Goal: Task Accomplishment & Management: Use online tool/utility

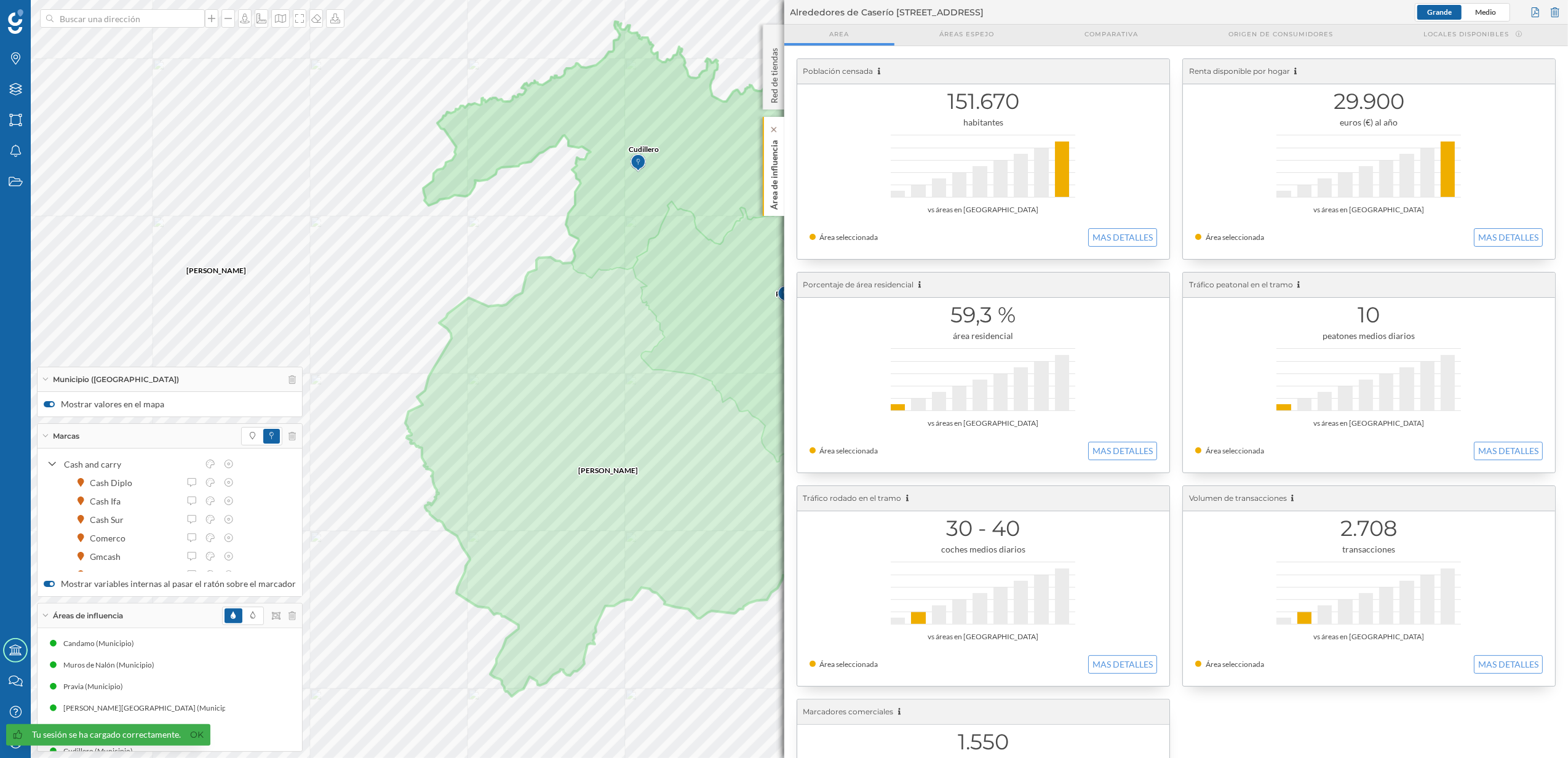
click at [776, 189] on p "Área de influencia" at bounding box center [774, 172] width 13 height 75
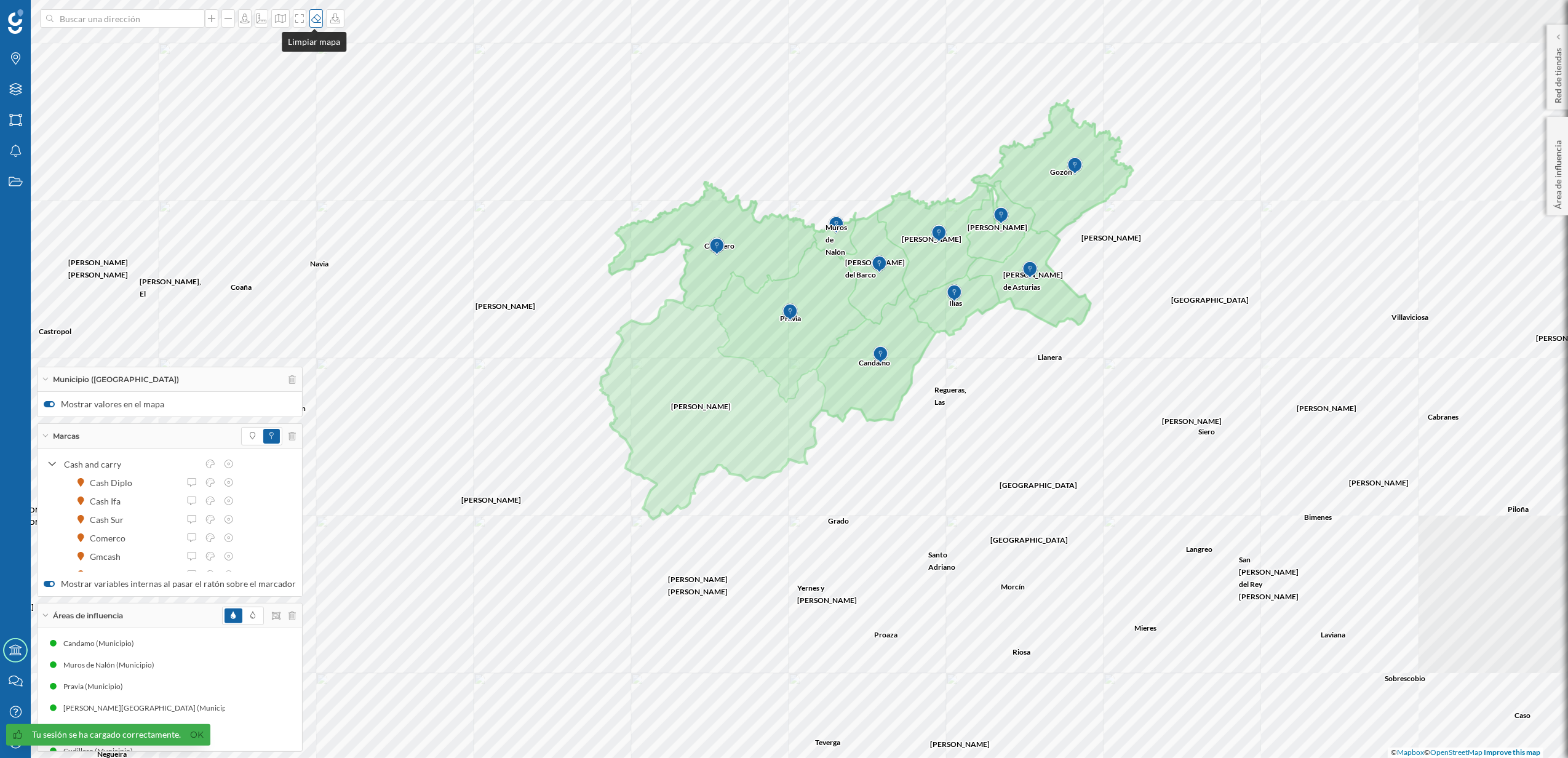
click at [318, 23] on div at bounding box center [316, 18] width 13 height 19
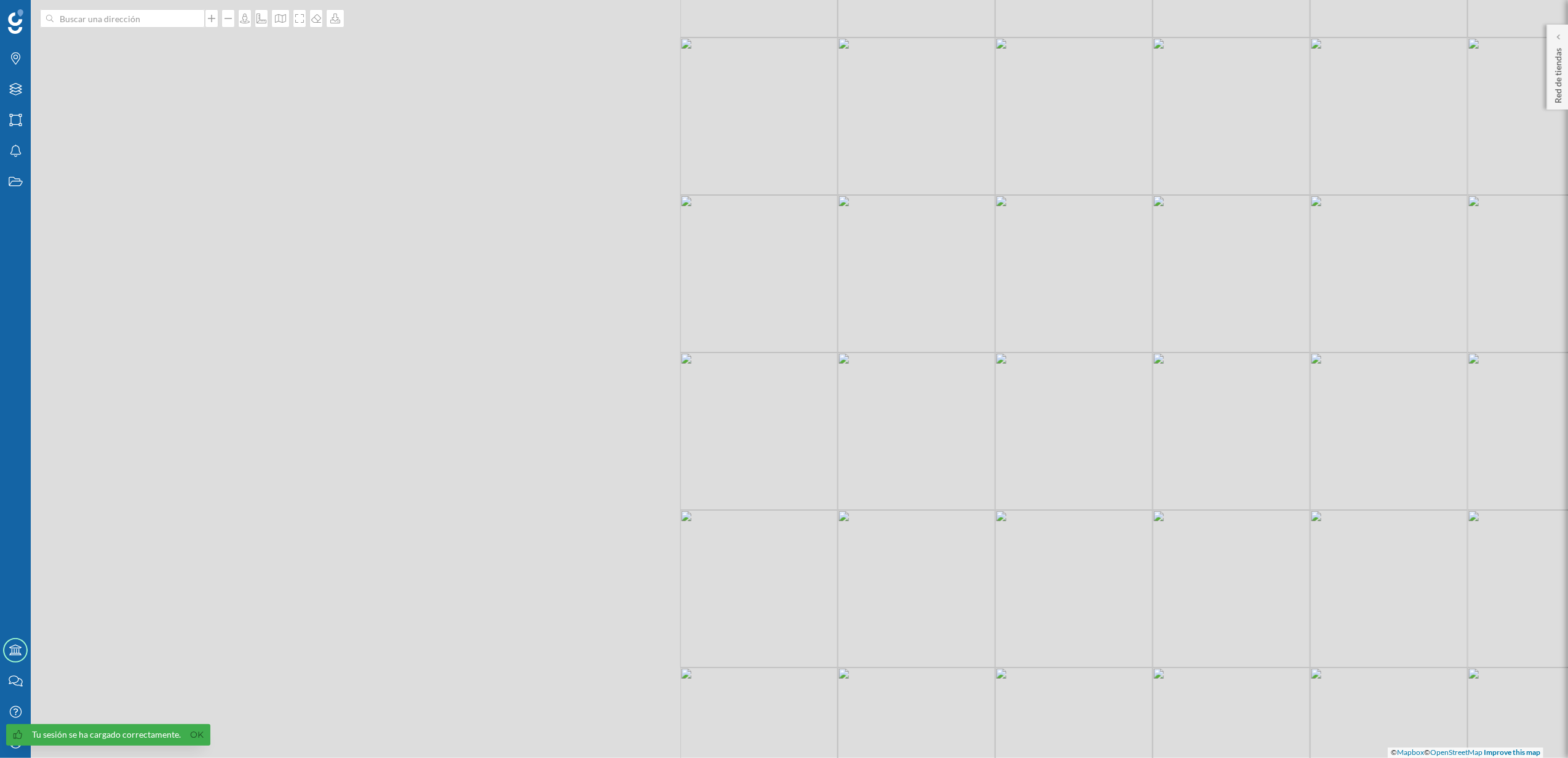
drag, startPoint x: 394, startPoint y: 366, endPoint x: 1231, endPoint y: 360, distance: 837.0
click at [1231, 360] on div "© Mapbox © OpenStreetMap Improve this map" at bounding box center [784, 379] width 1568 height 758
click at [20, 97] on div "Capas" at bounding box center [15, 89] width 31 height 31
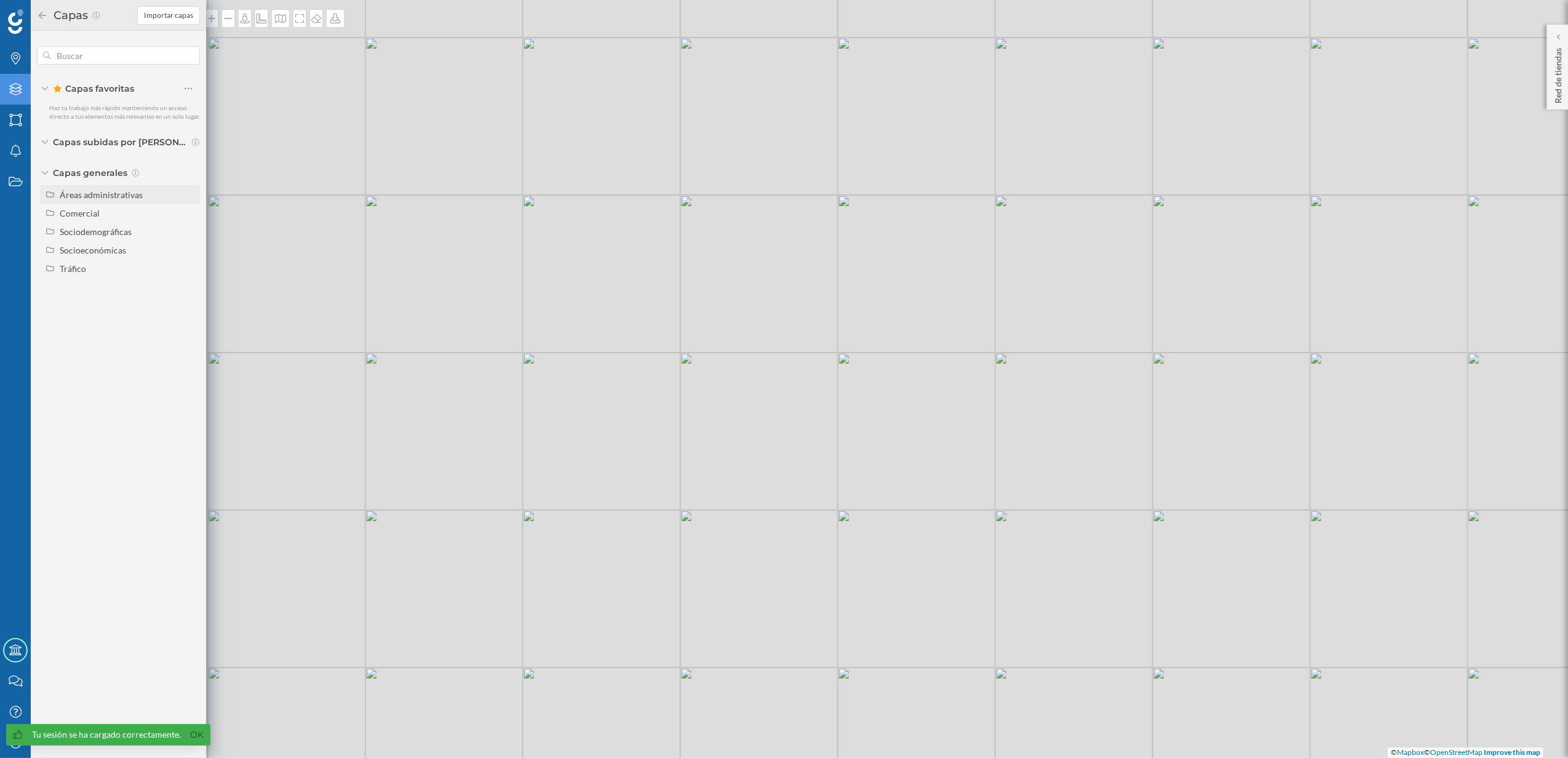
click at [82, 198] on div "Áreas administrativas" at bounding box center [101, 195] width 83 height 11
click at [196, 251] on label "Municipio" at bounding box center [129, 250] width 142 height 19
click at [196, 251] on input "Municipio" at bounding box center [191, 250] width 8 height 8
radio input "true"
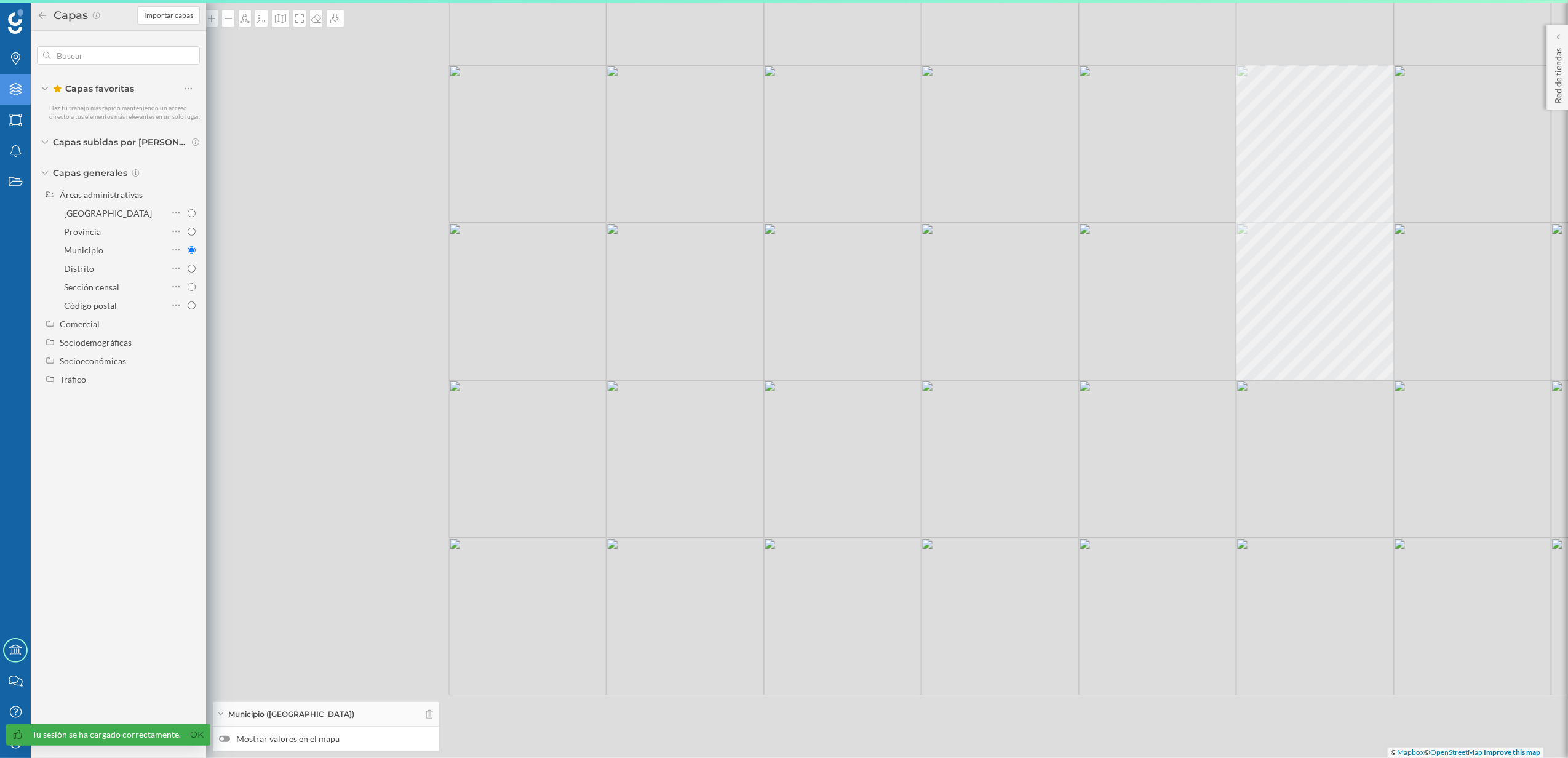
drag, startPoint x: 571, startPoint y: 505, endPoint x: 1064, endPoint y: 384, distance: 507.6
click at [1064, 384] on div "© Mapbox © OpenStreetMap Improve this map" at bounding box center [784, 379] width 1568 height 758
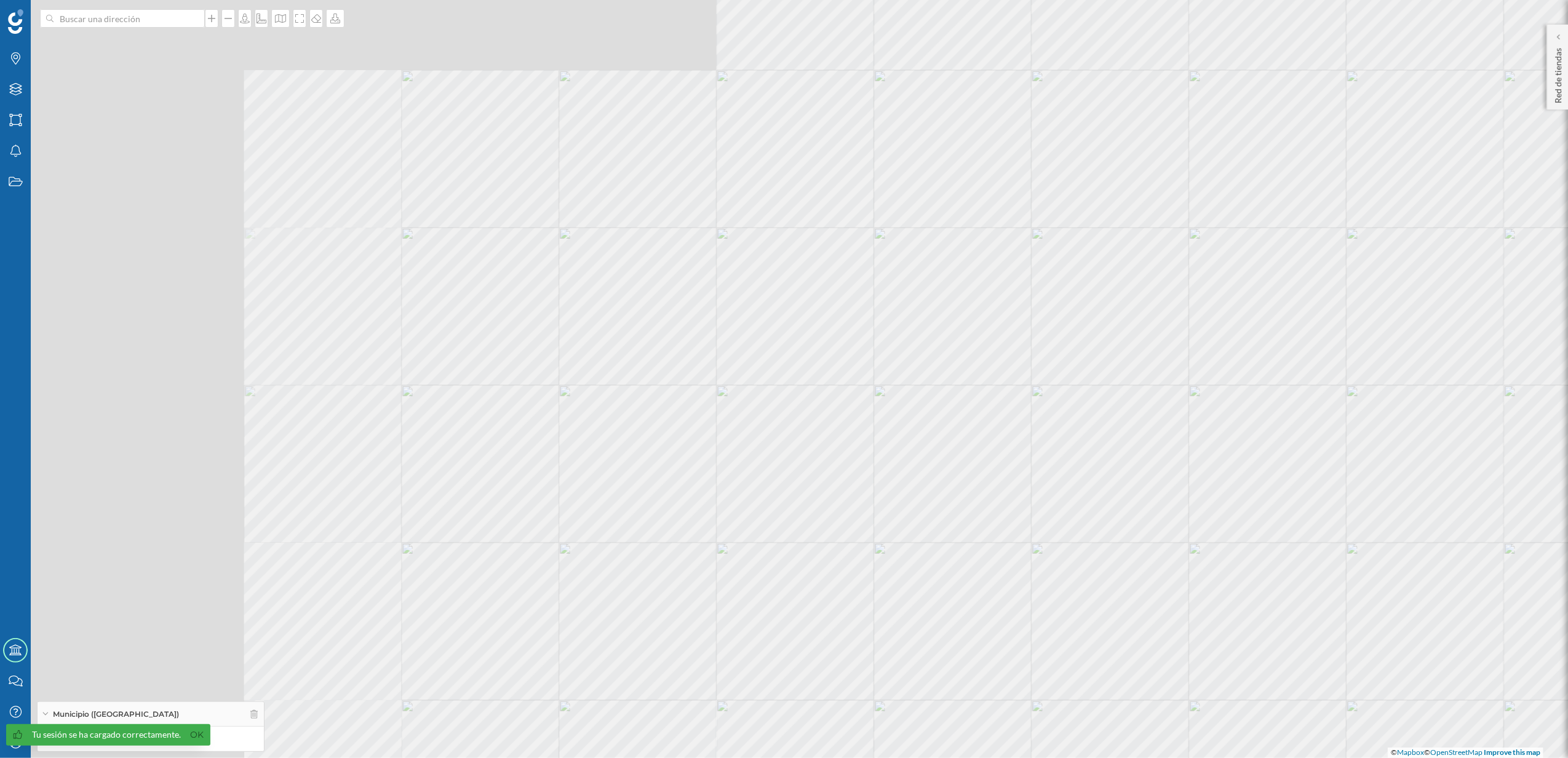
drag, startPoint x: 633, startPoint y: 431, endPoint x: 899, endPoint y: 593, distance: 311.4
click at [899, 593] on div "© Mapbox © OpenStreetMap Improve this map" at bounding box center [784, 379] width 1568 height 758
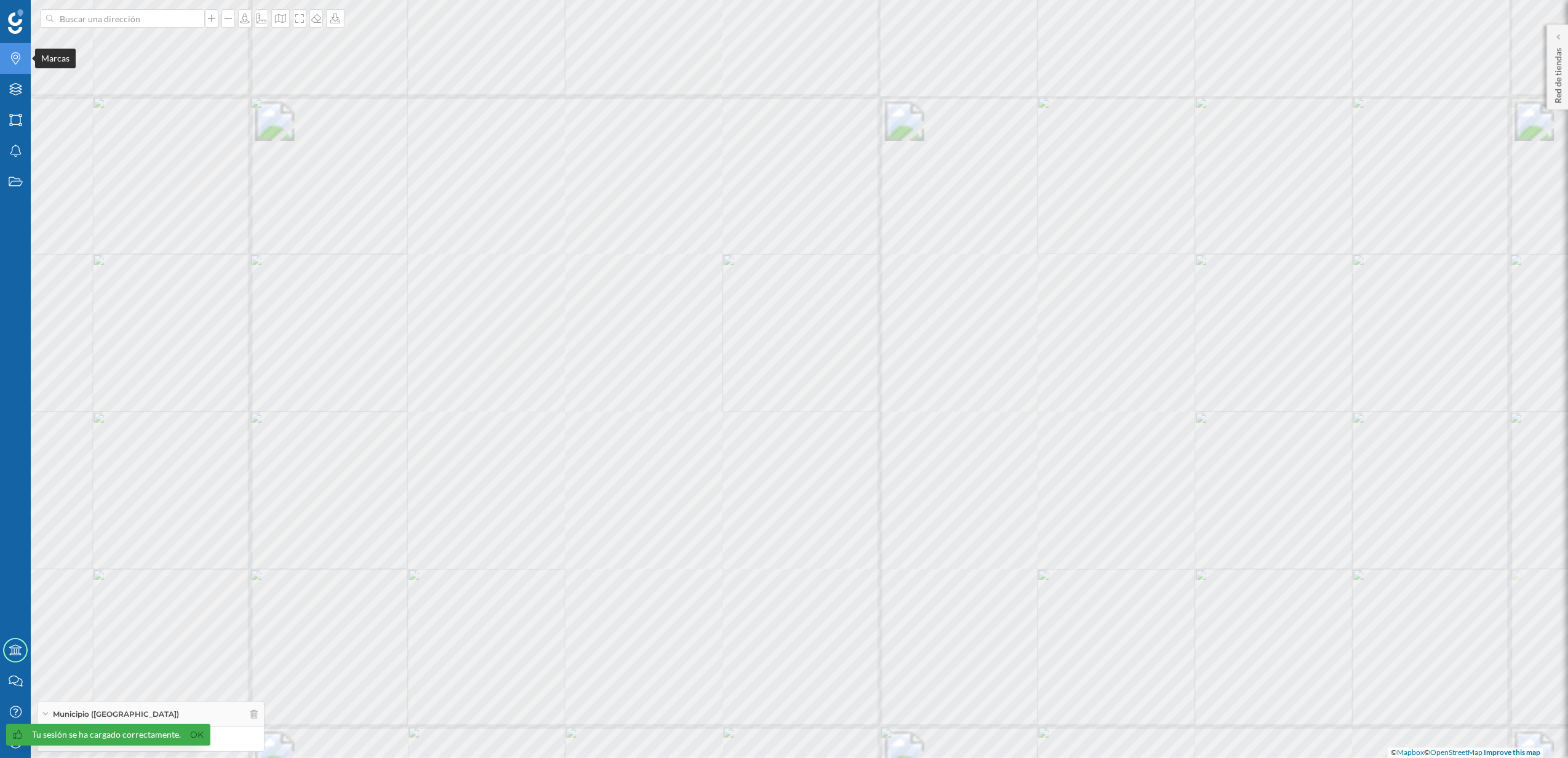
click at [15, 66] on div "Marcas" at bounding box center [15, 58] width 31 height 31
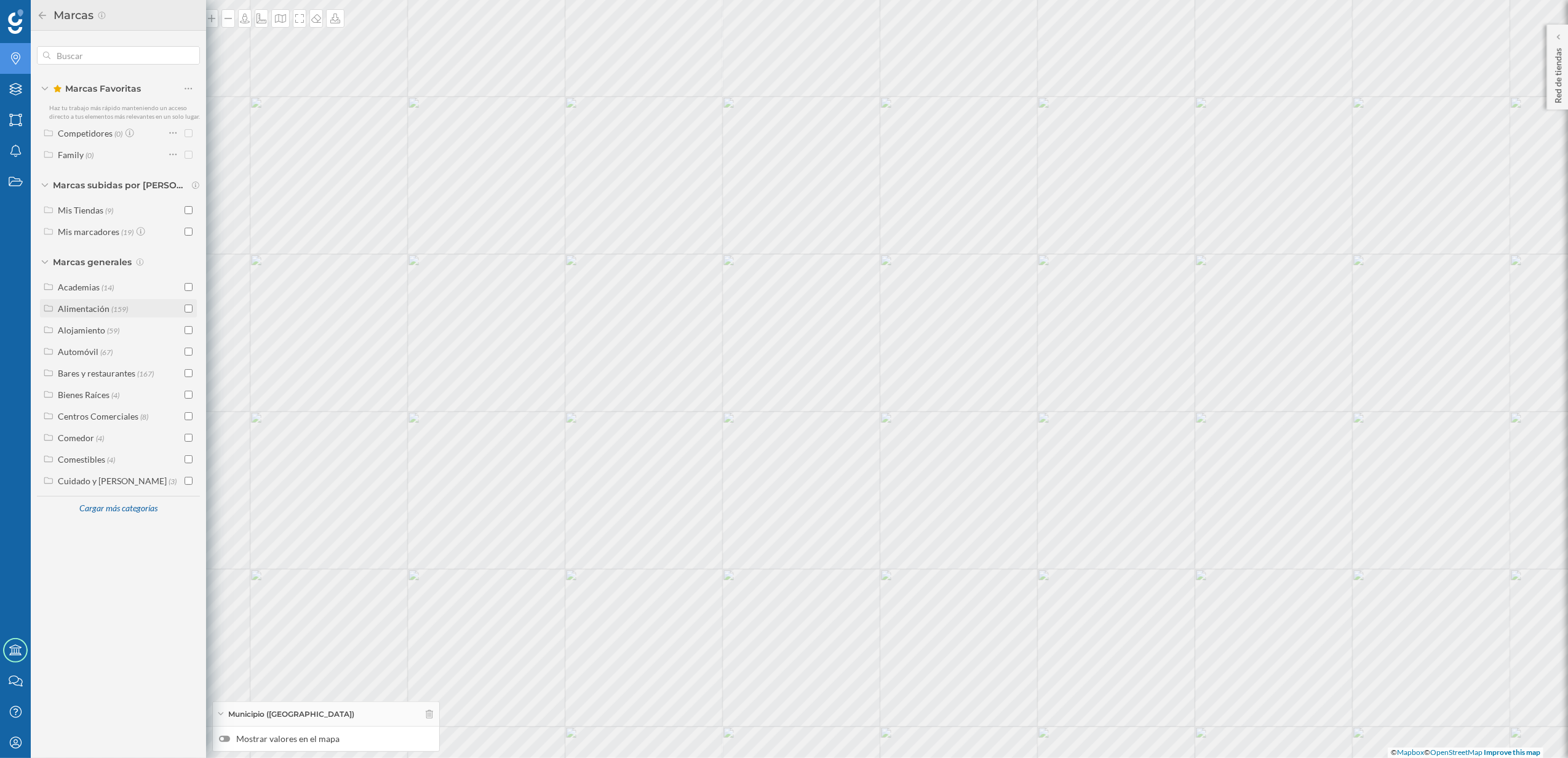
click at [192, 313] on div at bounding box center [188, 308] width 8 height 13
click at [225, 741] on div at bounding box center [225, 738] width 11 height 6
click at [0, 0] on input "Mostrar valores en el mapa" at bounding box center [0, 0] width 0 height 0
click at [188, 310] on input "checkbox" at bounding box center [188, 308] width 8 height 8
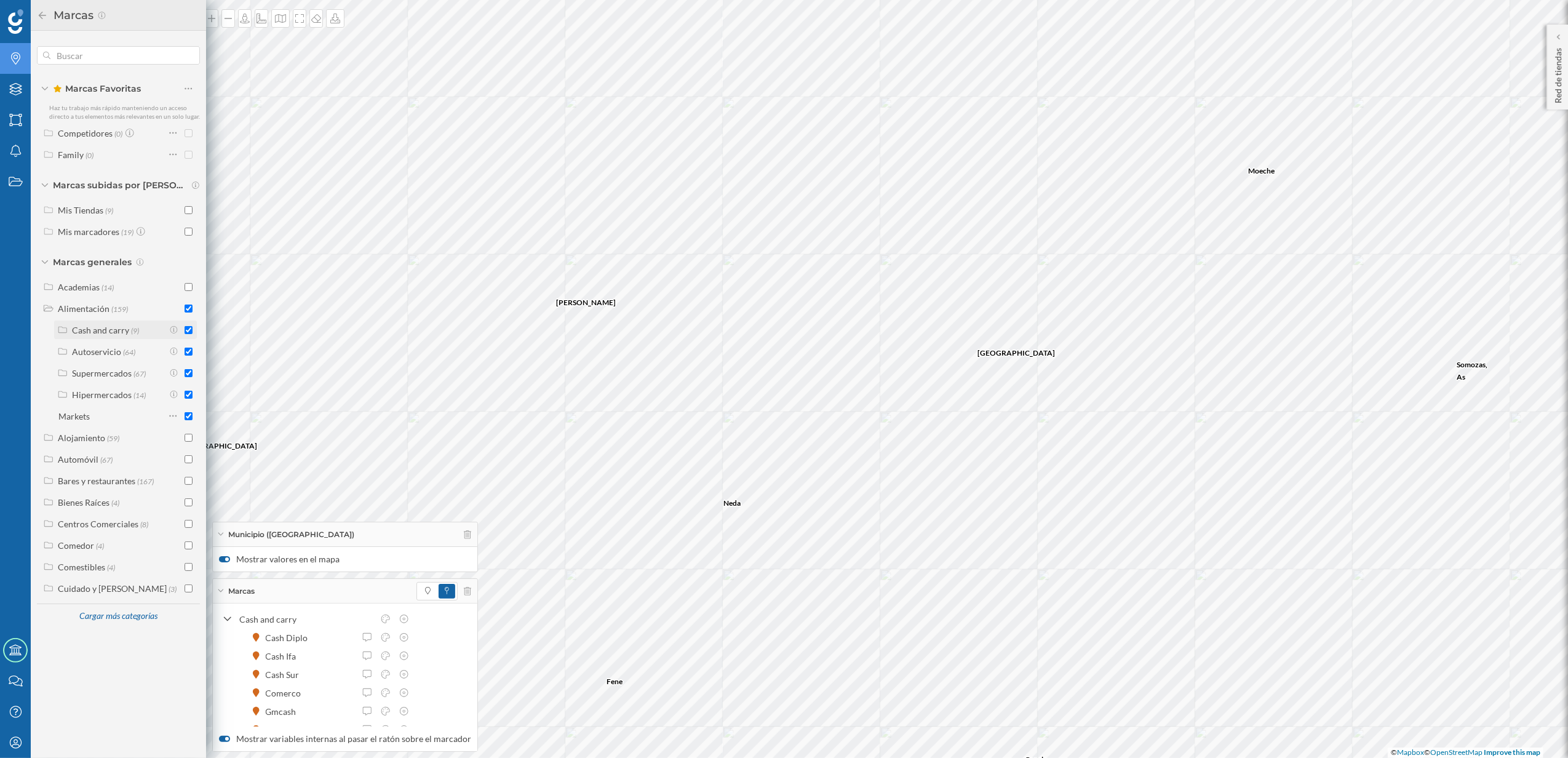
click at [192, 326] on input "checkbox" at bounding box center [188, 330] width 8 height 8
click at [427, 595] on span at bounding box center [427, 591] width 18 height 14
click at [222, 591] on icon at bounding box center [220, 590] width 5 height 3
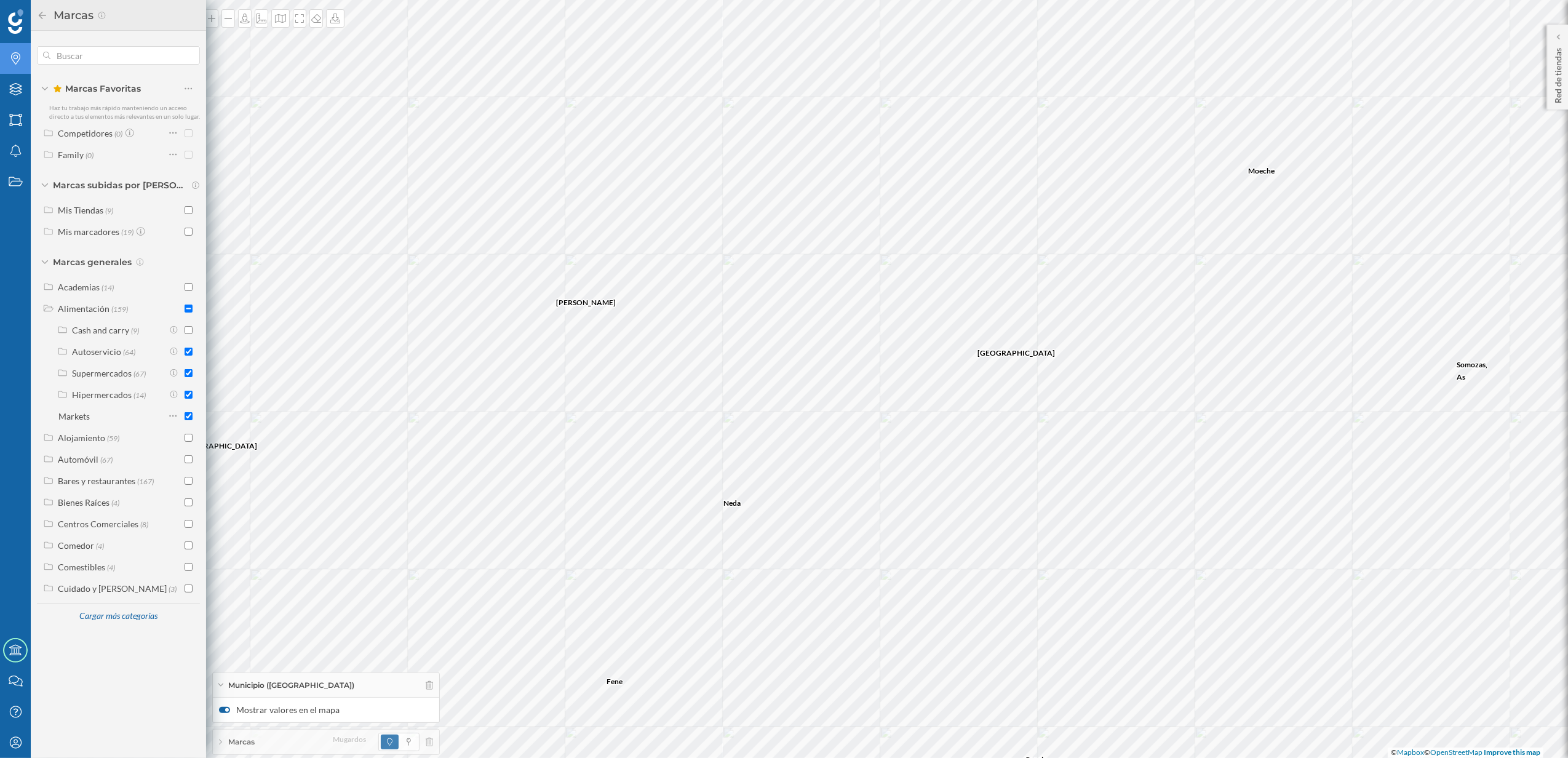
click at [42, 18] on icon at bounding box center [42, 14] width 7 height 7
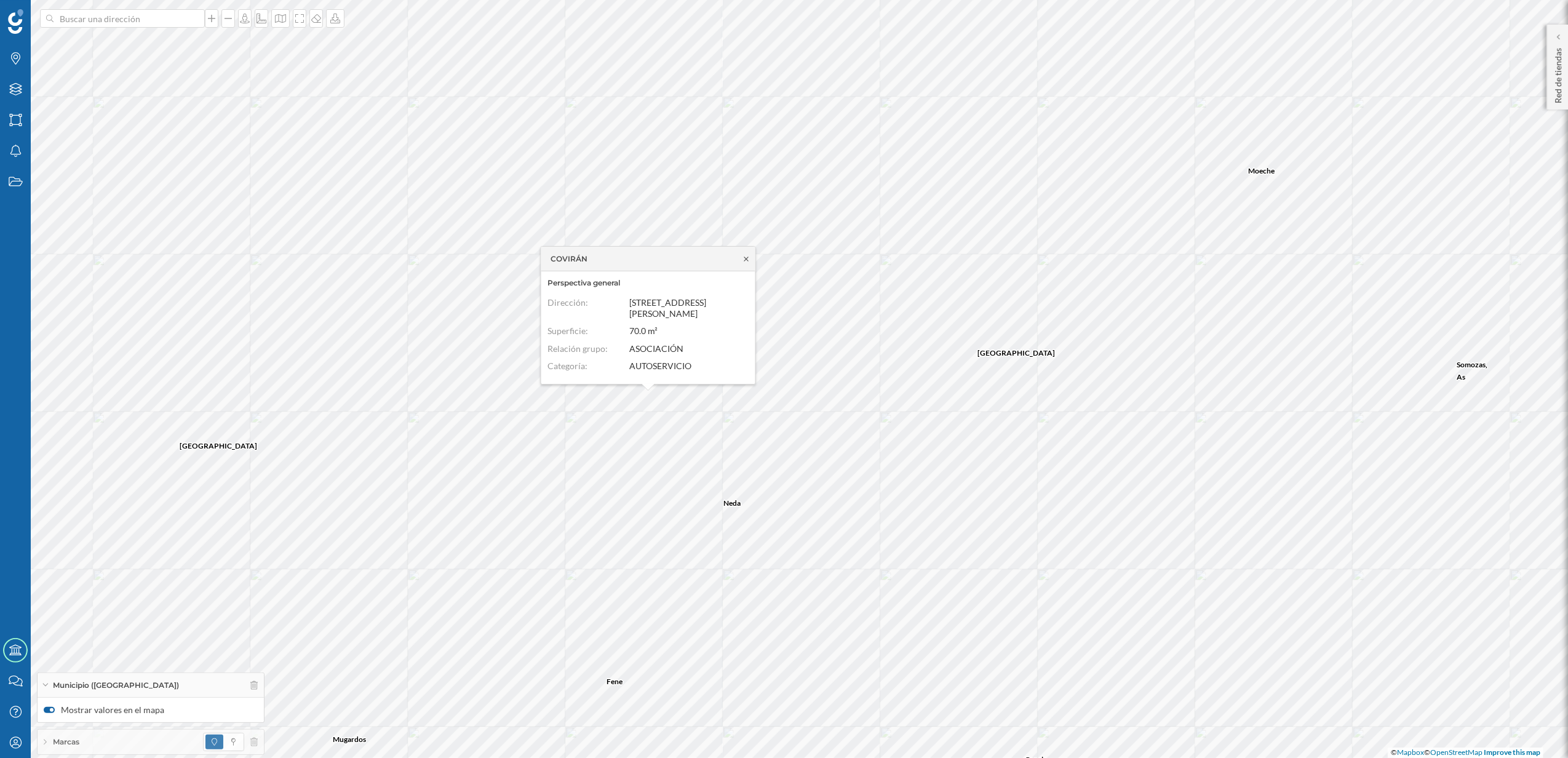
click at [745, 260] on icon at bounding box center [745, 259] width 4 height 4
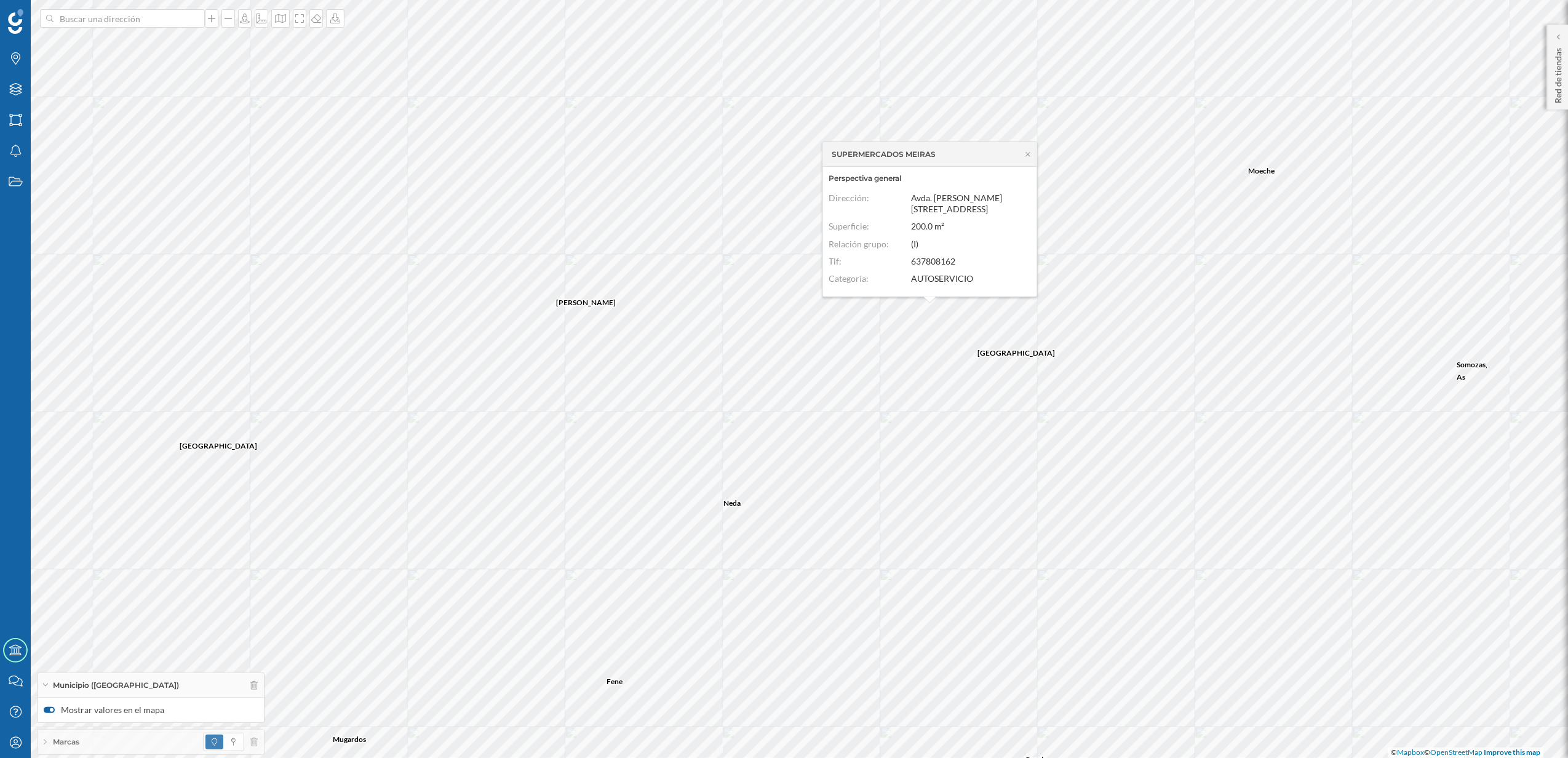
click at [1027, 157] on div "SUPERMERCADOS MEIRAS" at bounding box center [929, 154] width 214 height 24
click at [1028, 150] on icon at bounding box center [1028, 154] width 9 height 7
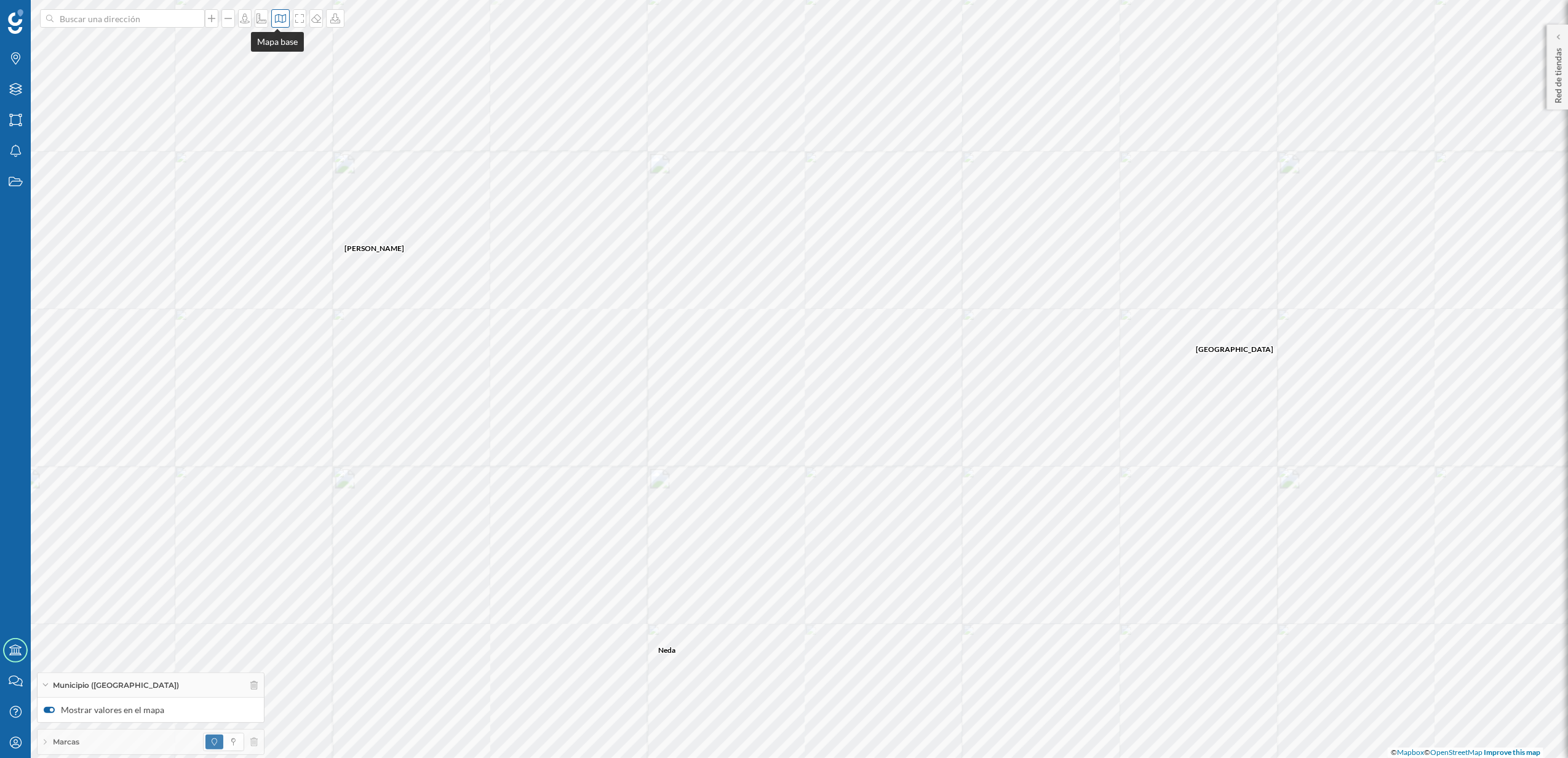
click at [274, 20] on icon at bounding box center [280, 18] width 13 height 10
click at [387, 171] on input "radio" at bounding box center [387, 172] width 8 height 8
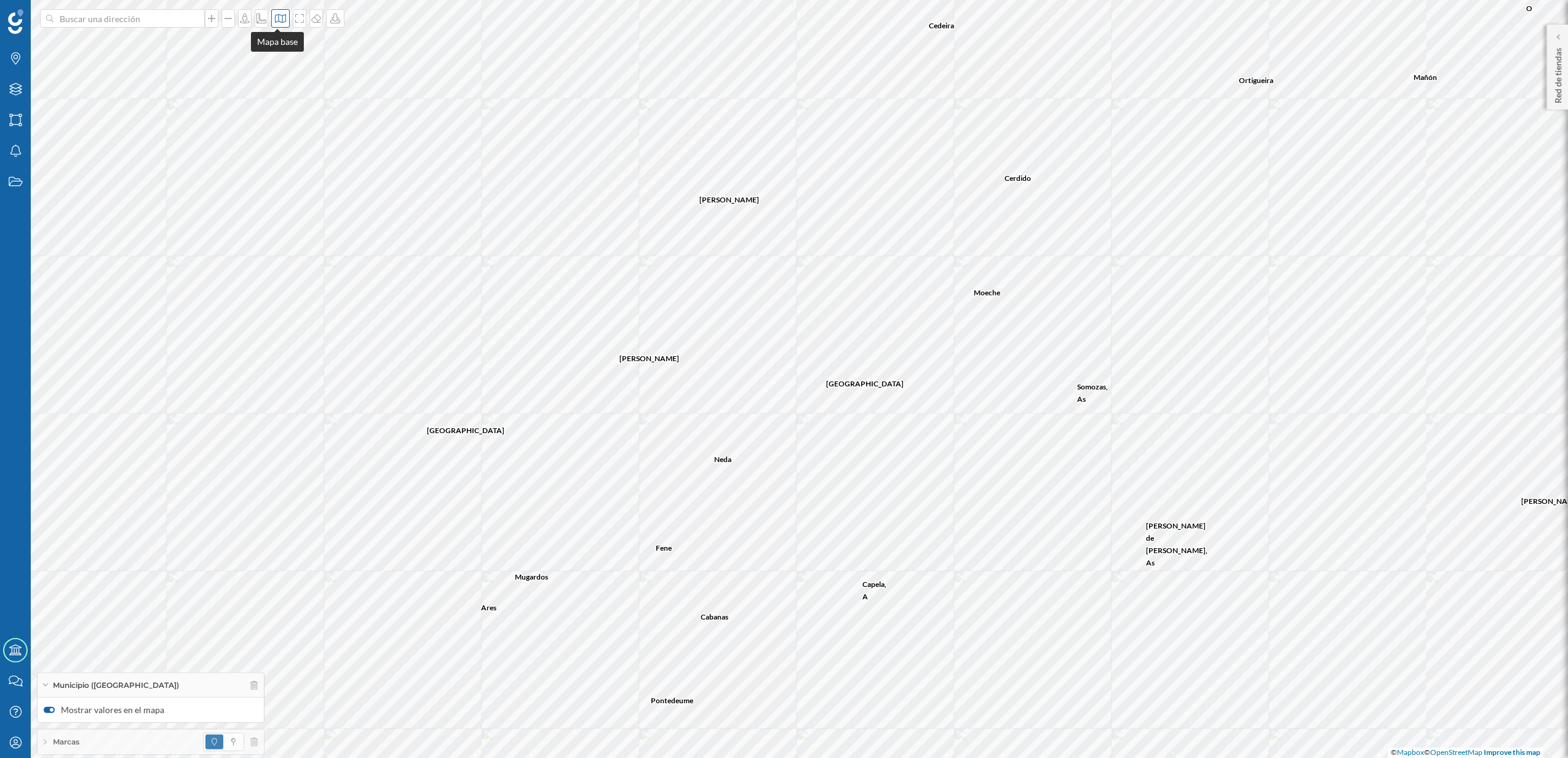
click at [279, 17] on icon at bounding box center [280, 18] width 13 height 10
click at [390, 81] on input "radio" at bounding box center [387, 81] width 8 height 8
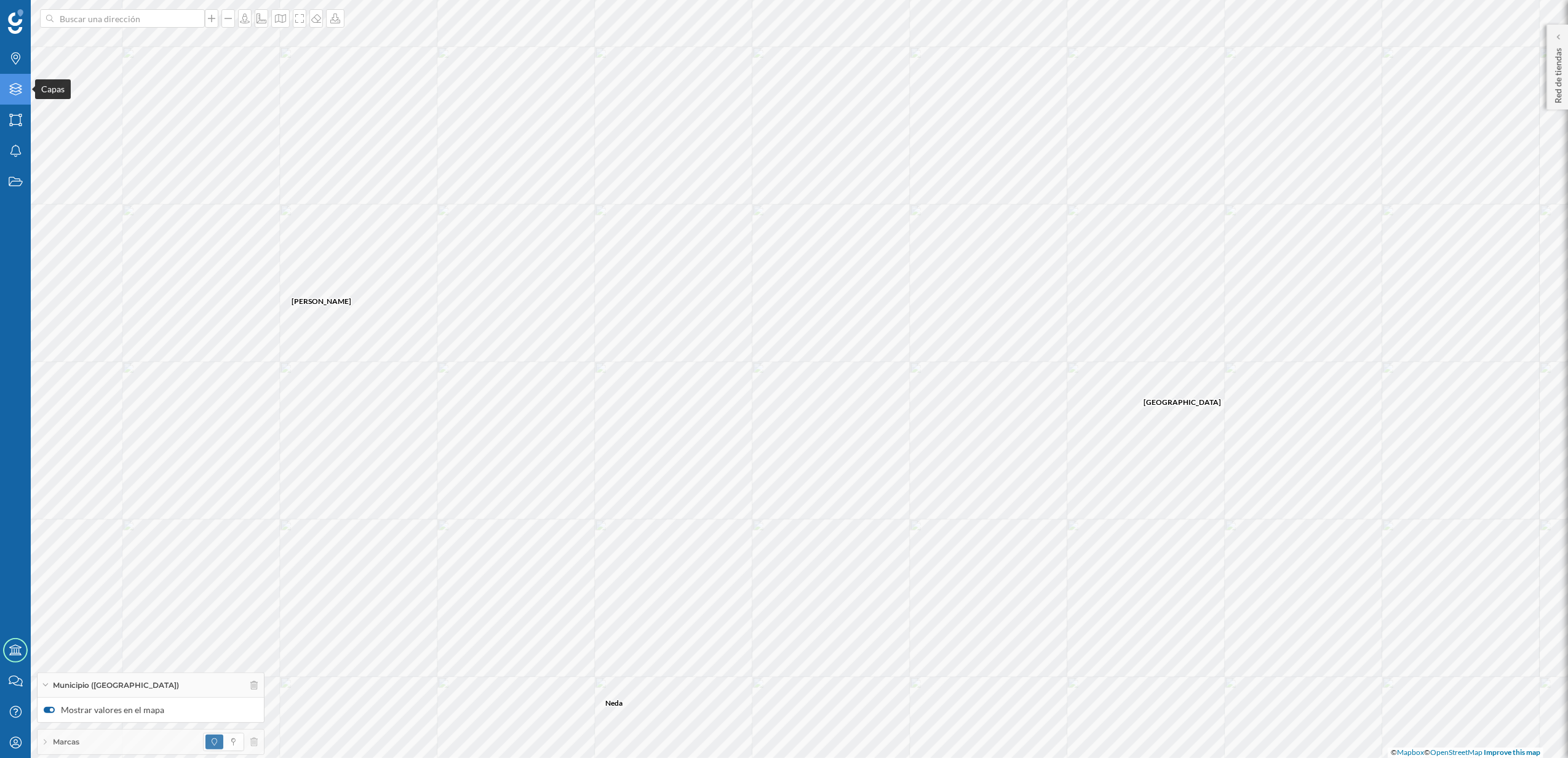
click at [19, 94] on icon "Capas" at bounding box center [15, 89] width 15 height 13
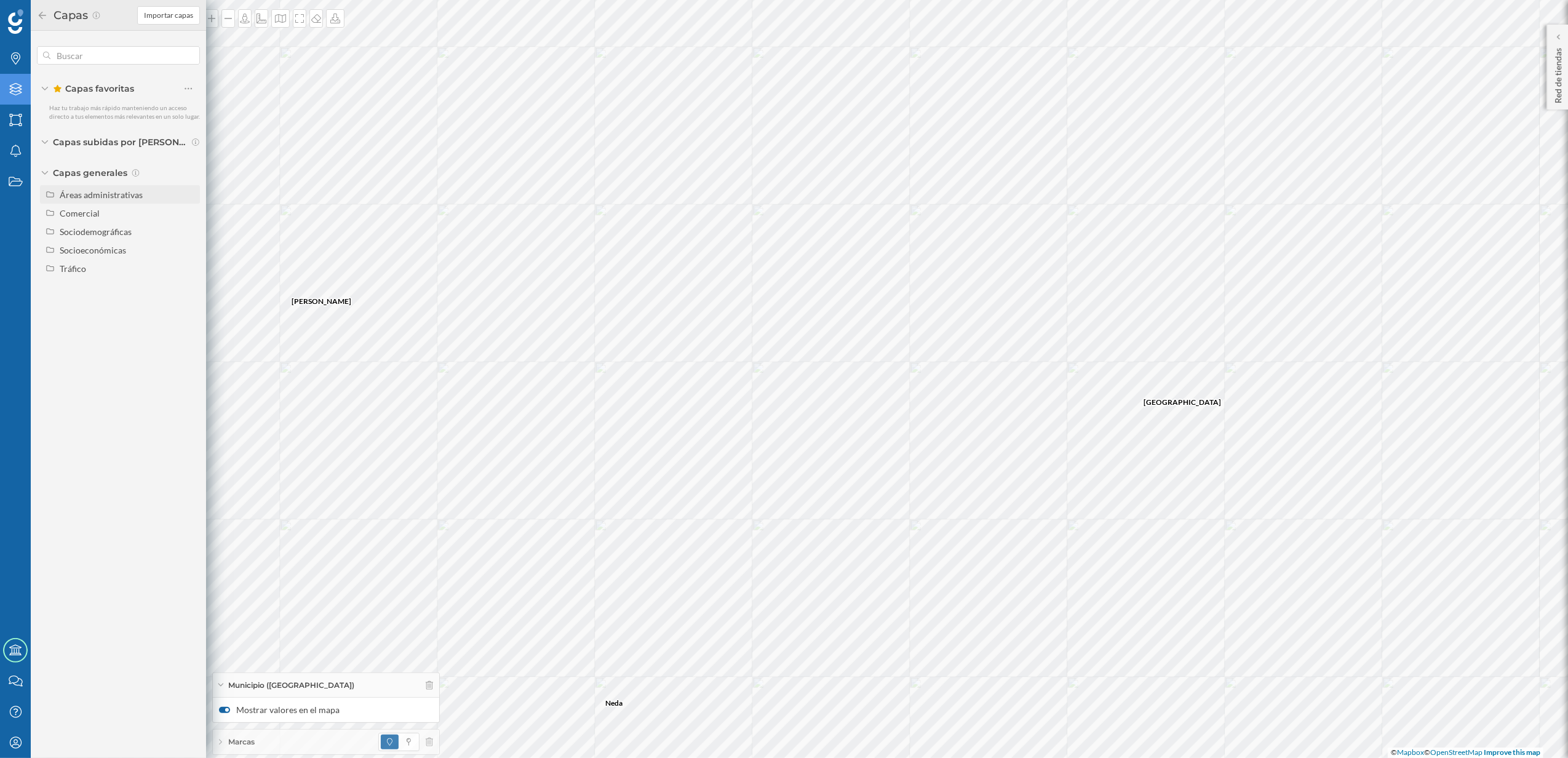
click at [101, 190] on div "Áreas administrativas" at bounding box center [101, 195] width 83 height 11
click at [190, 284] on input "Sección censal" at bounding box center [191, 286] width 8 height 8
radio input "true"
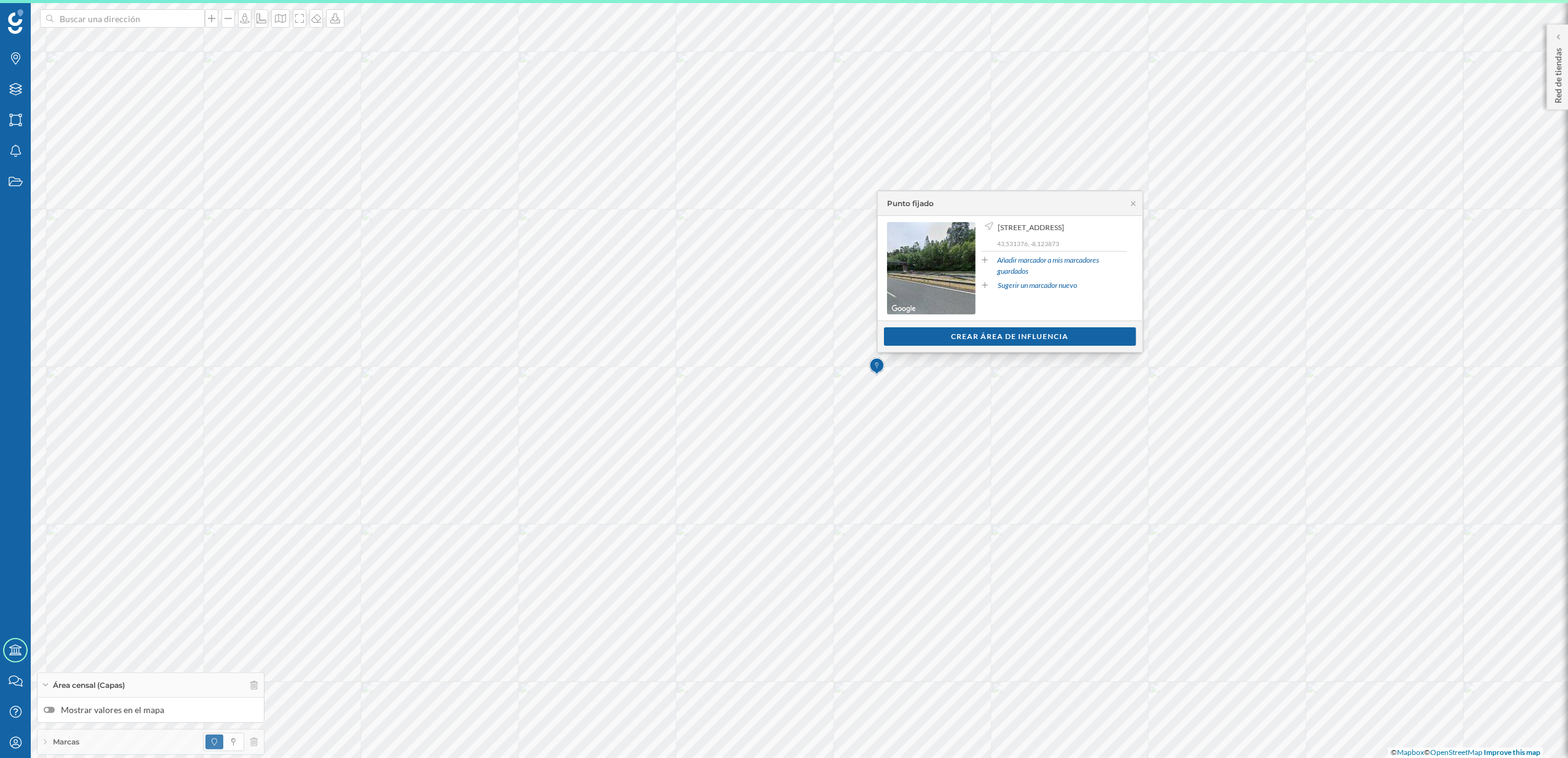
click at [1020, 347] on div "Ver clientes Crear área de influencia" at bounding box center [1009, 336] width 265 height 31
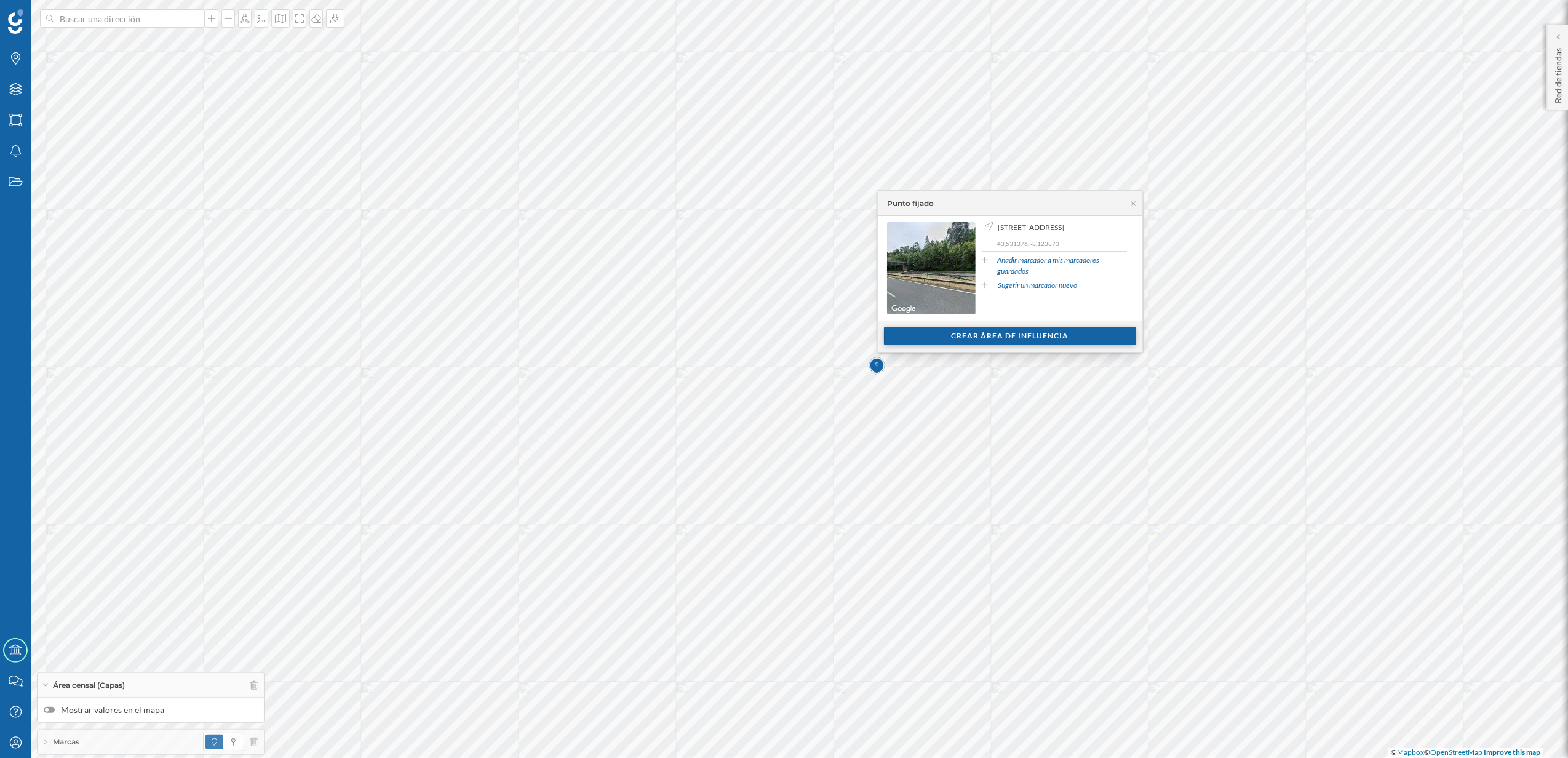
click at [1012, 336] on div "Crear área de influencia" at bounding box center [1009, 336] width 252 height 19
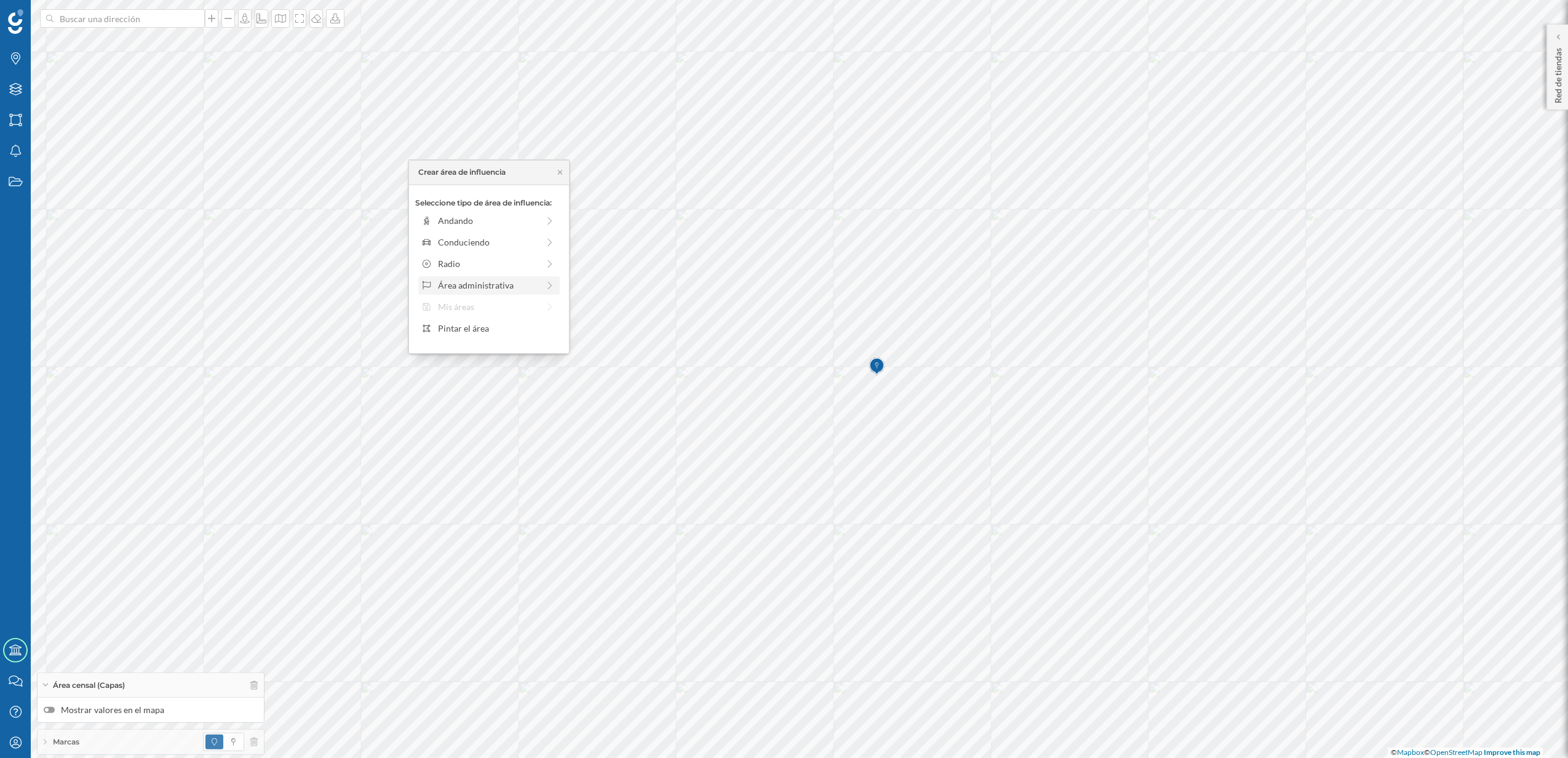
click at [473, 284] on div "Área administrativa" at bounding box center [489, 285] width 101 height 13
click at [466, 267] on div "Municipio" at bounding box center [498, 263] width 121 height 13
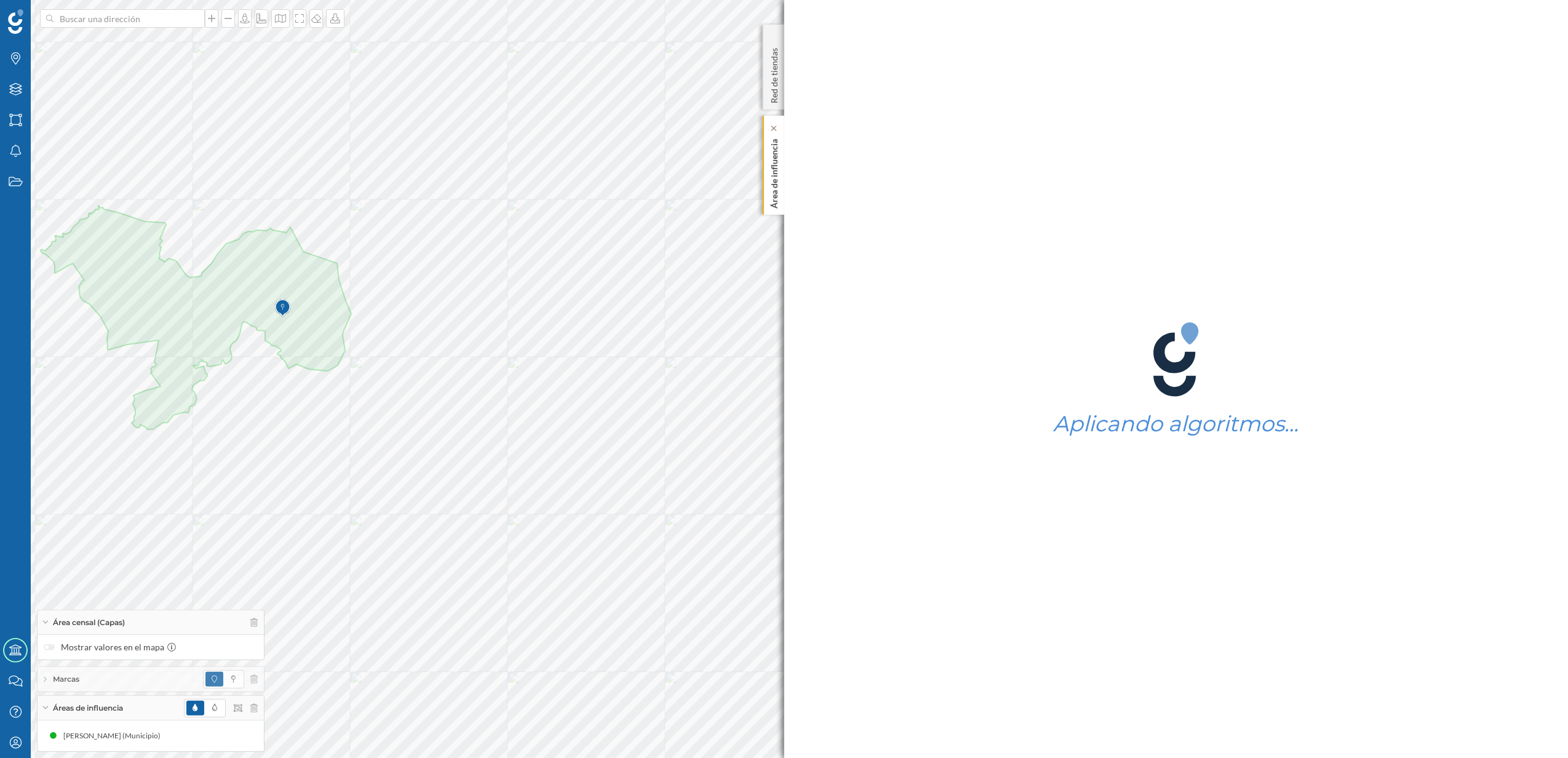
click at [776, 199] on p "Área de influencia" at bounding box center [774, 171] width 13 height 75
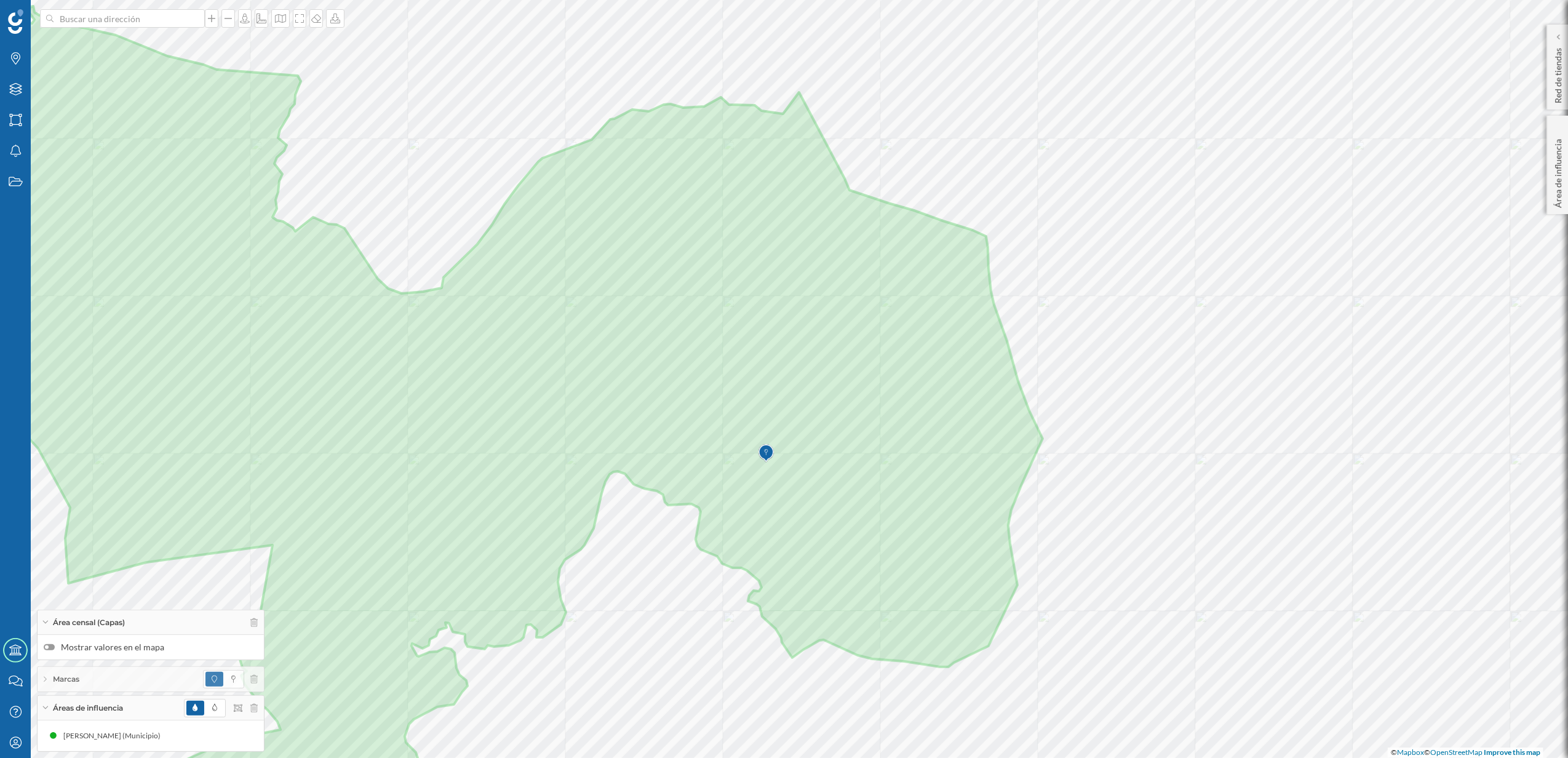
click at [53, 649] on label "Mostrar valores en el mapa" at bounding box center [151, 648] width 214 height 13
click at [0, 0] on input "Mostrar valores en el mapa" at bounding box center [0, 0] width 0 height 0
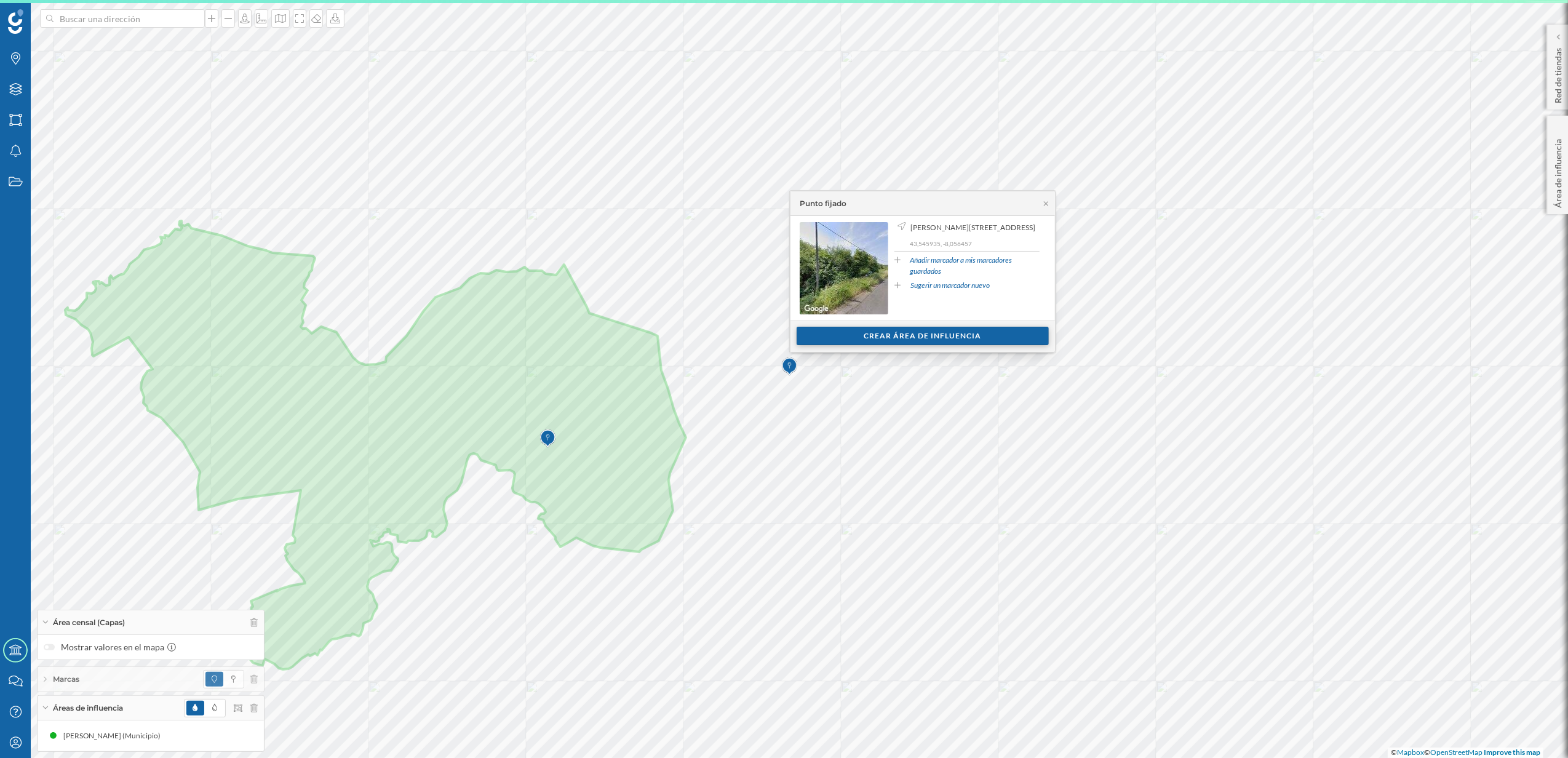
click at [911, 340] on div "Crear área de influencia" at bounding box center [922, 336] width 252 height 19
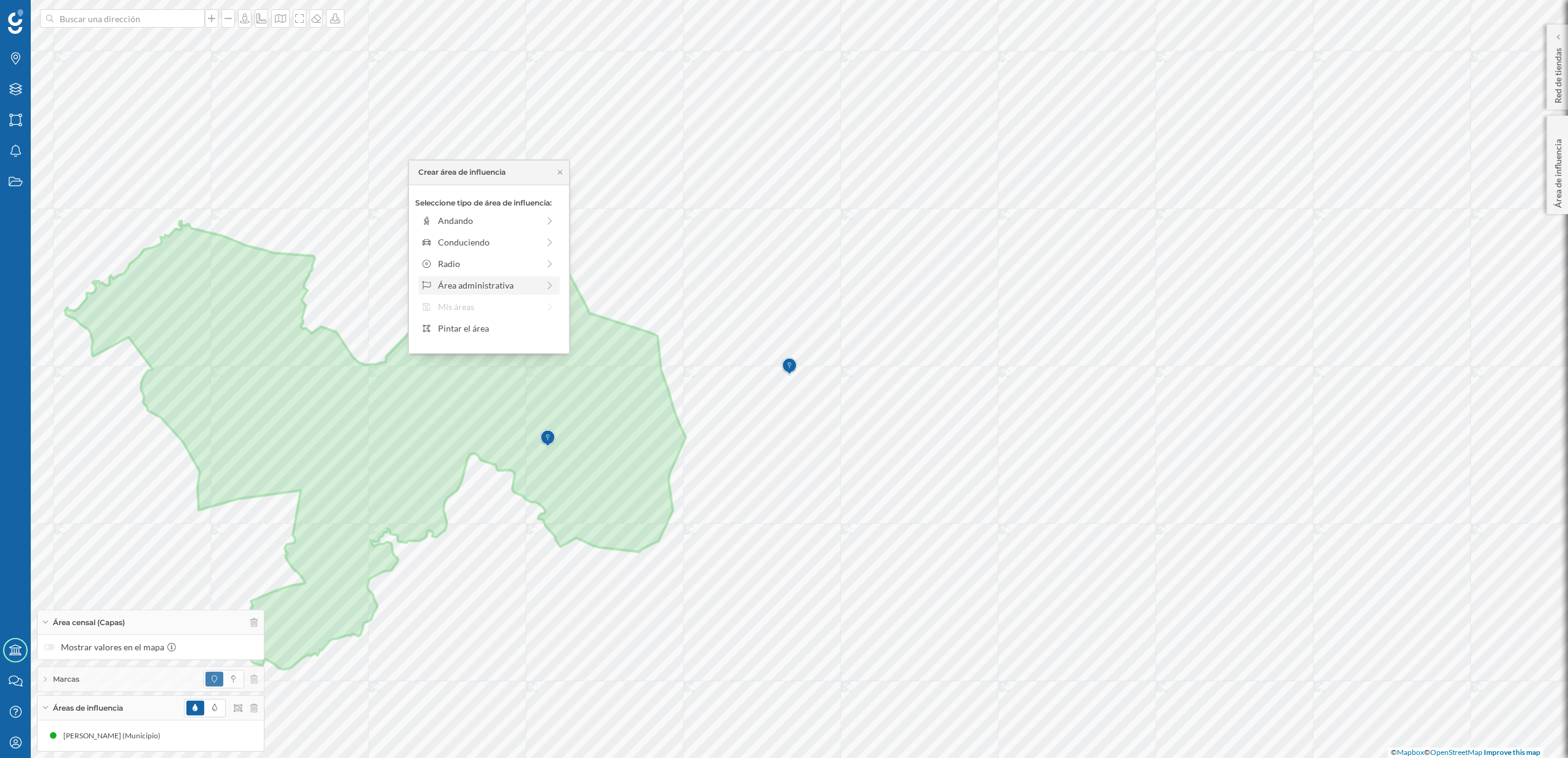
click at [493, 284] on div "Área administrativa" at bounding box center [489, 285] width 101 height 13
click at [470, 266] on div "Municipio" at bounding box center [498, 263] width 121 height 13
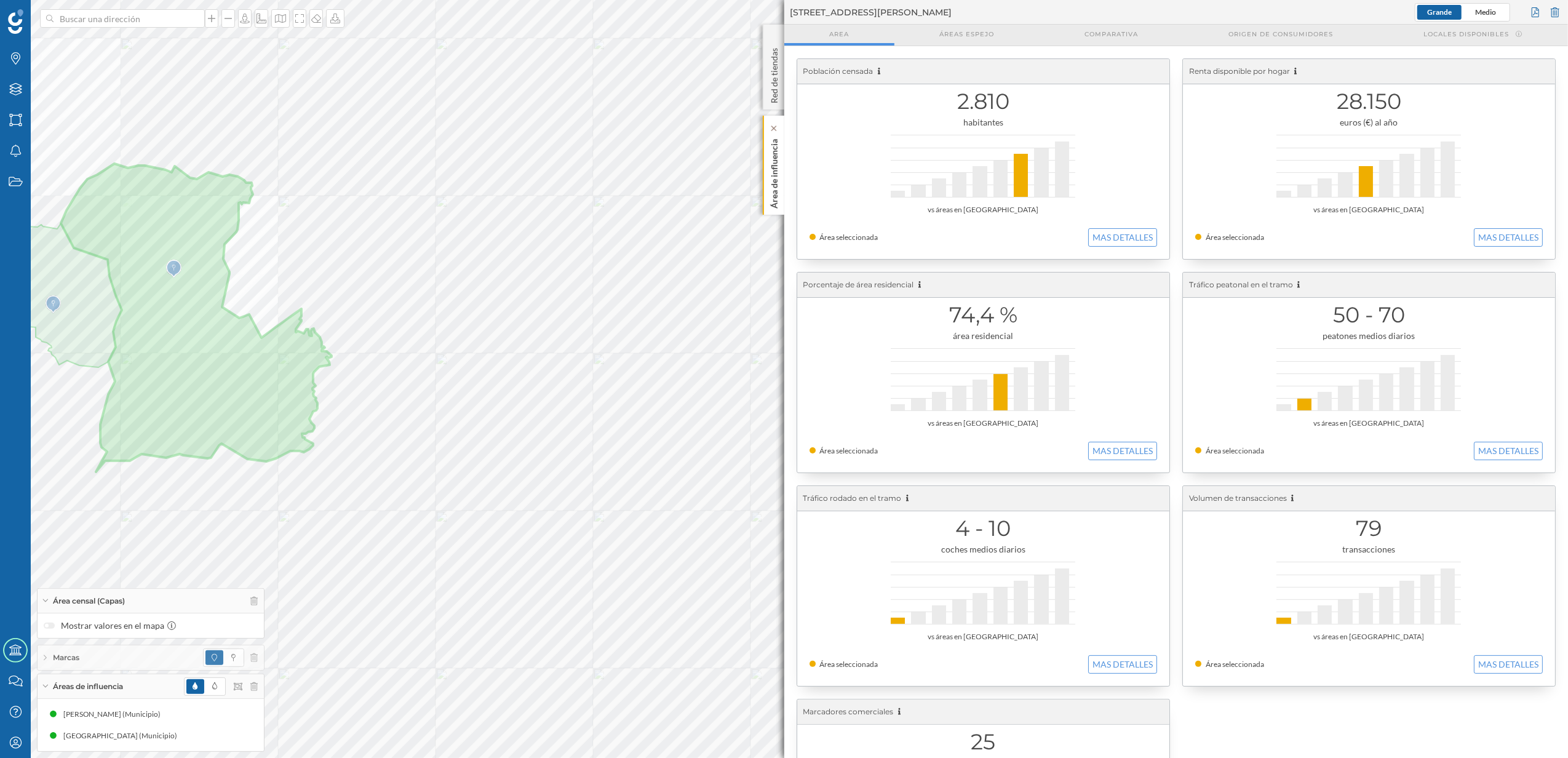
click at [778, 193] on p "Área de influencia" at bounding box center [774, 171] width 13 height 75
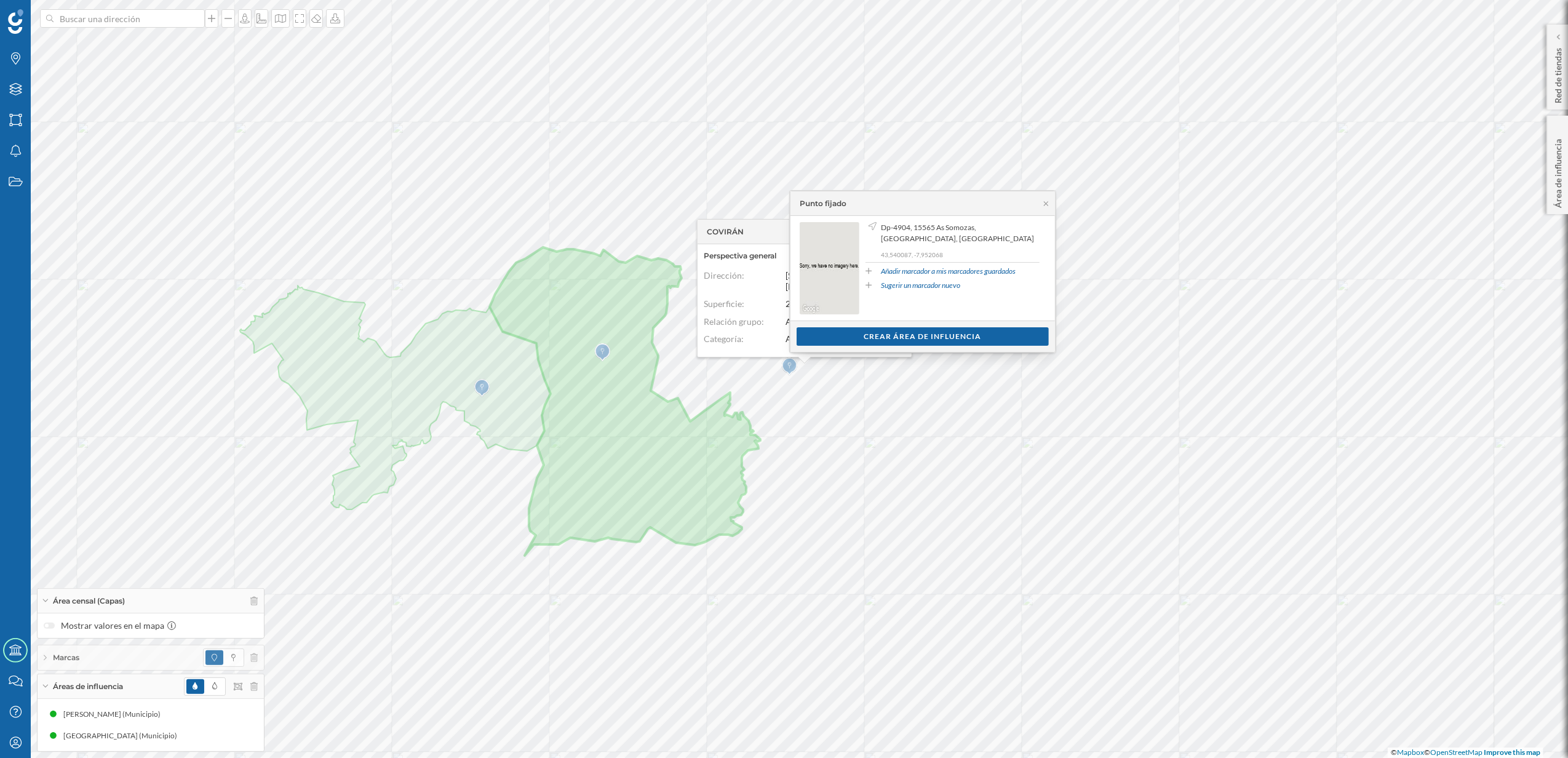
click at [865, 326] on div "Ver clientes Crear área de influencia" at bounding box center [922, 336] width 265 height 31
click at [875, 336] on div "Crear área de influencia" at bounding box center [922, 336] width 252 height 19
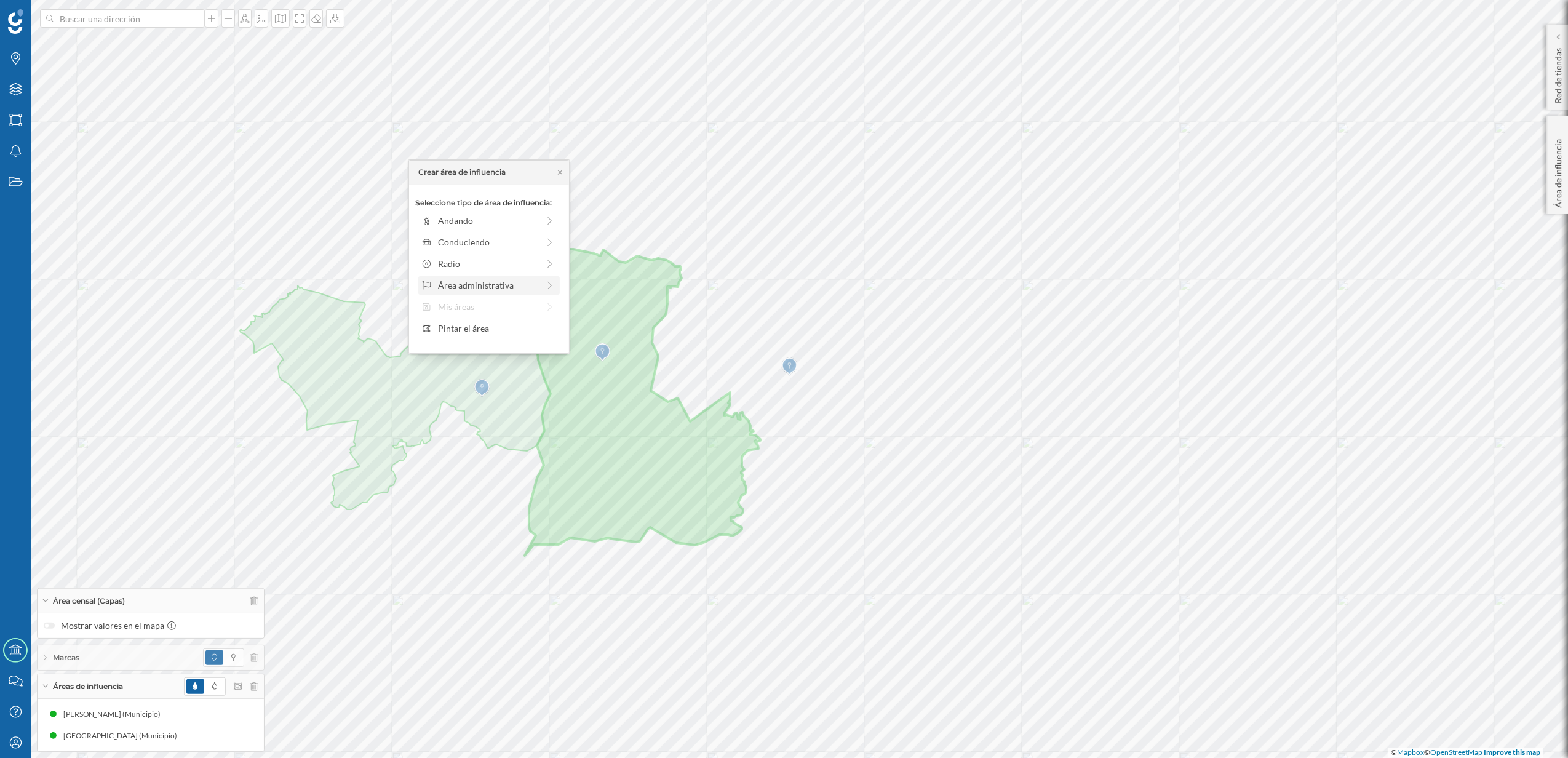
click at [492, 282] on div "Área administrativa" at bounding box center [489, 285] width 101 height 13
click at [462, 264] on div "Municipio" at bounding box center [498, 263] width 121 height 13
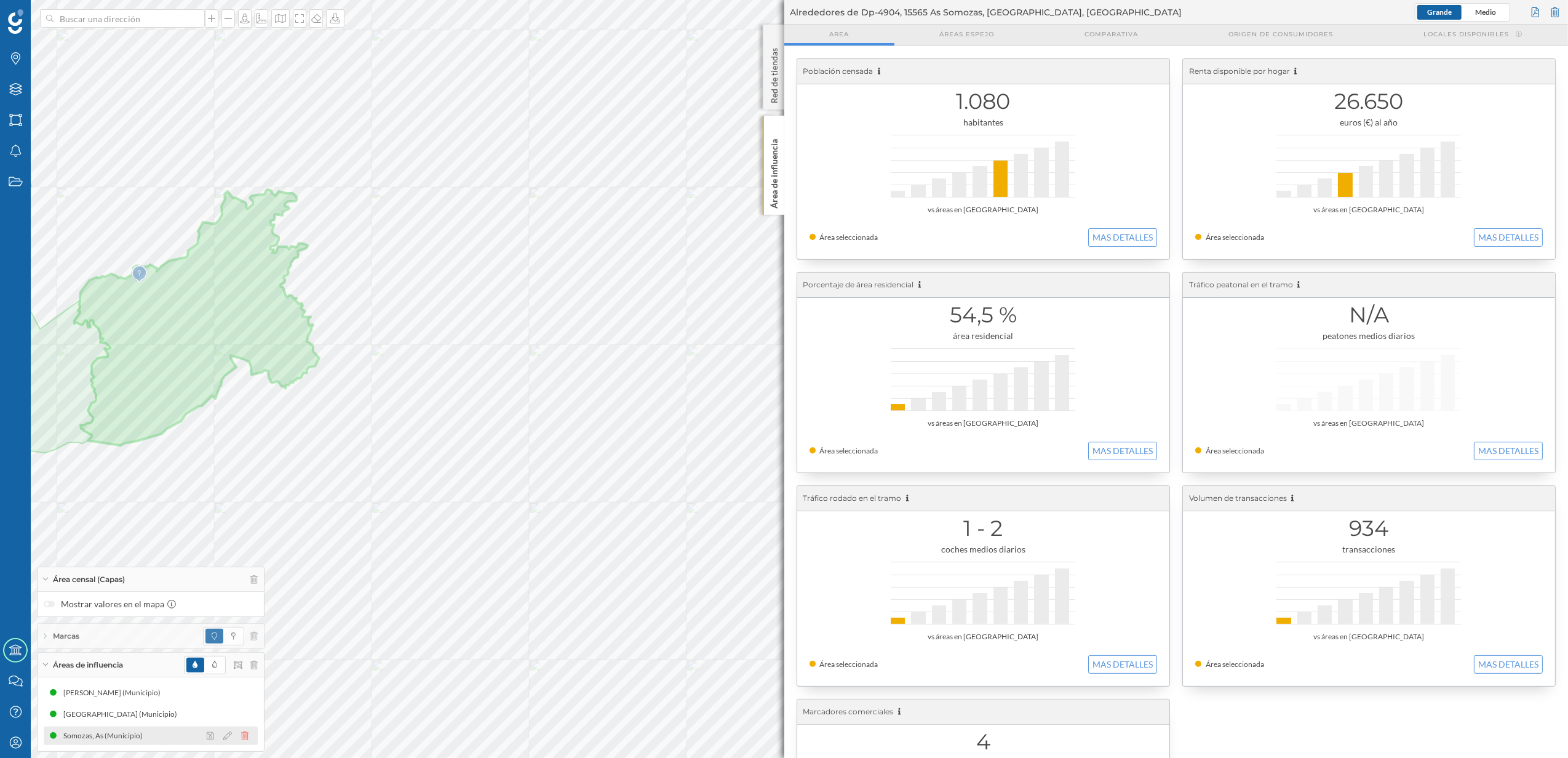
click at [242, 739] on icon at bounding box center [244, 736] width 7 height 9
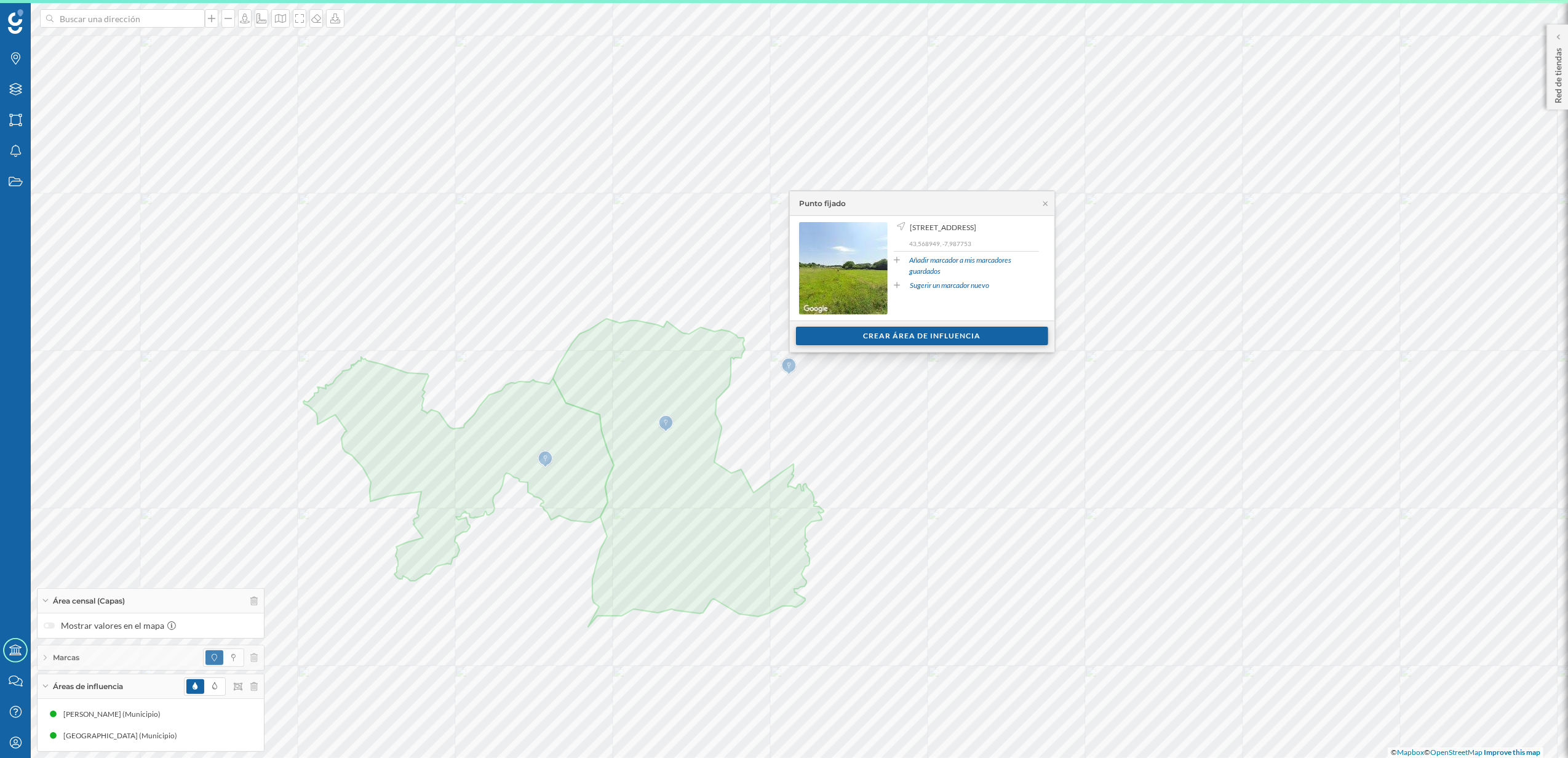
click at [879, 335] on div "Crear área de influencia" at bounding box center [921, 336] width 252 height 19
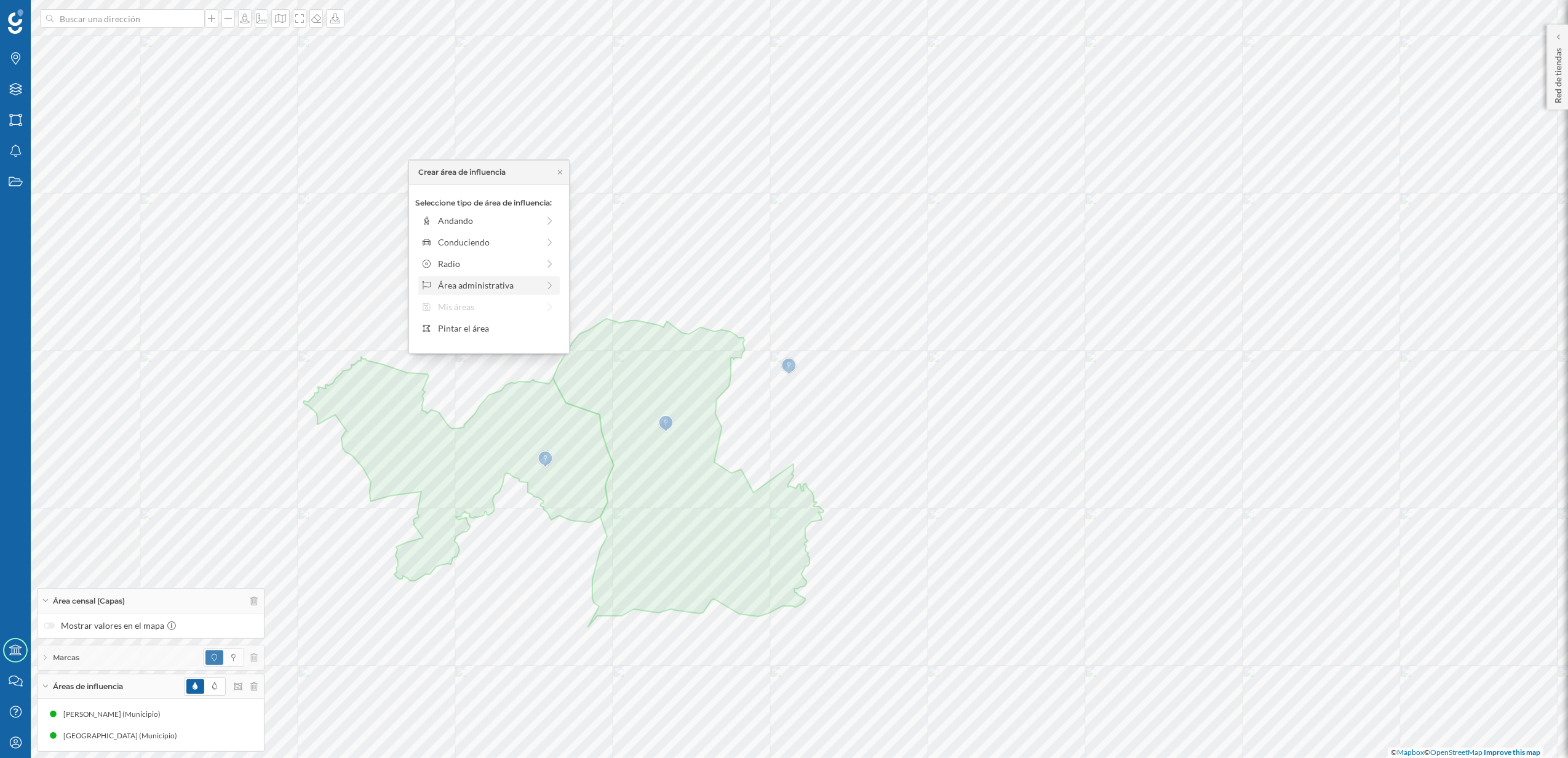
click at [495, 289] on div "Área administrativa" at bounding box center [489, 285] width 101 height 13
click at [475, 267] on div "Municipio" at bounding box center [498, 263] width 121 height 13
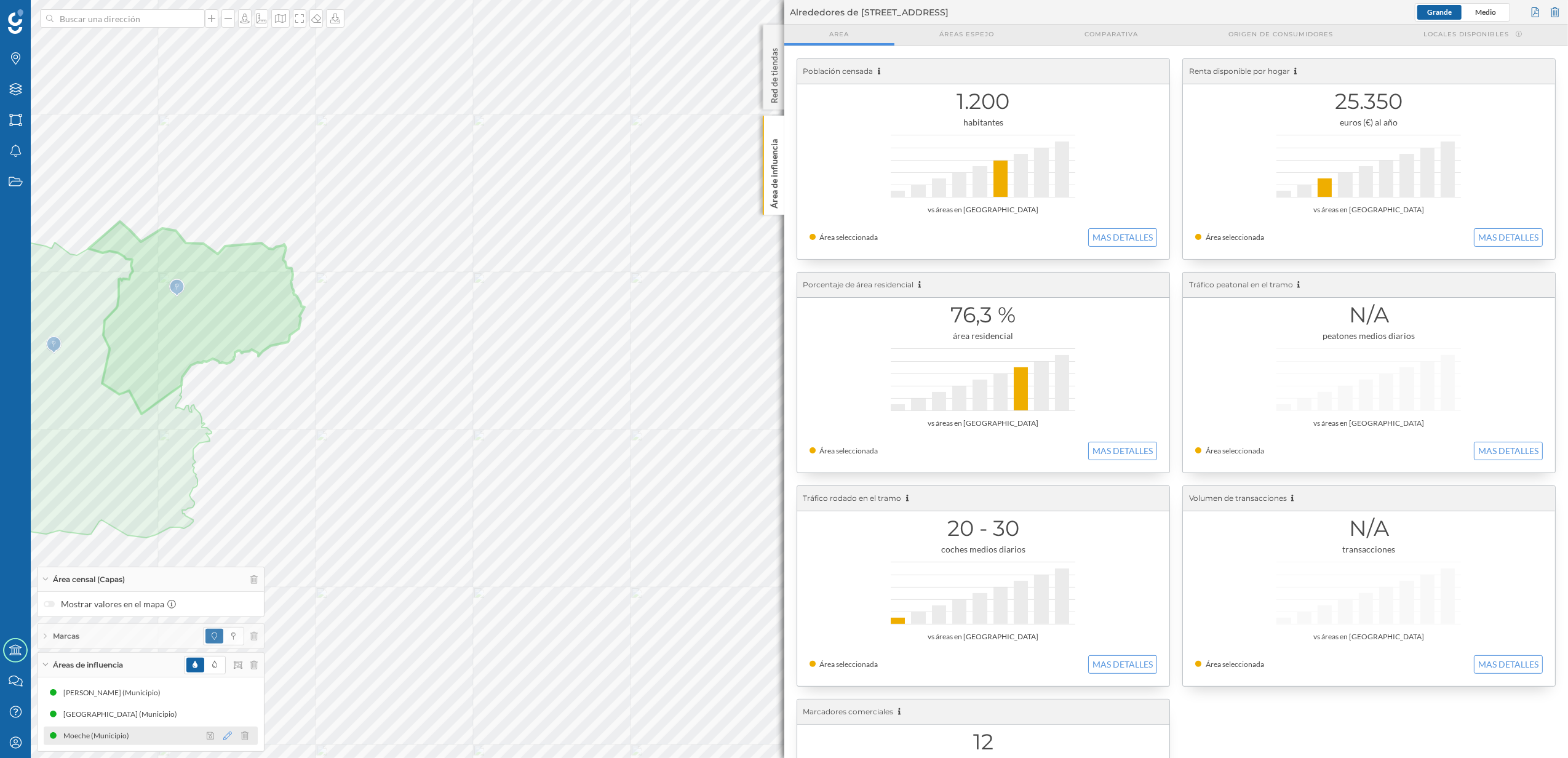
click at [224, 736] on icon at bounding box center [228, 736] width 9 height 9
click at [202, 653] on div at bounding box center [197, 648] width 13 height 13
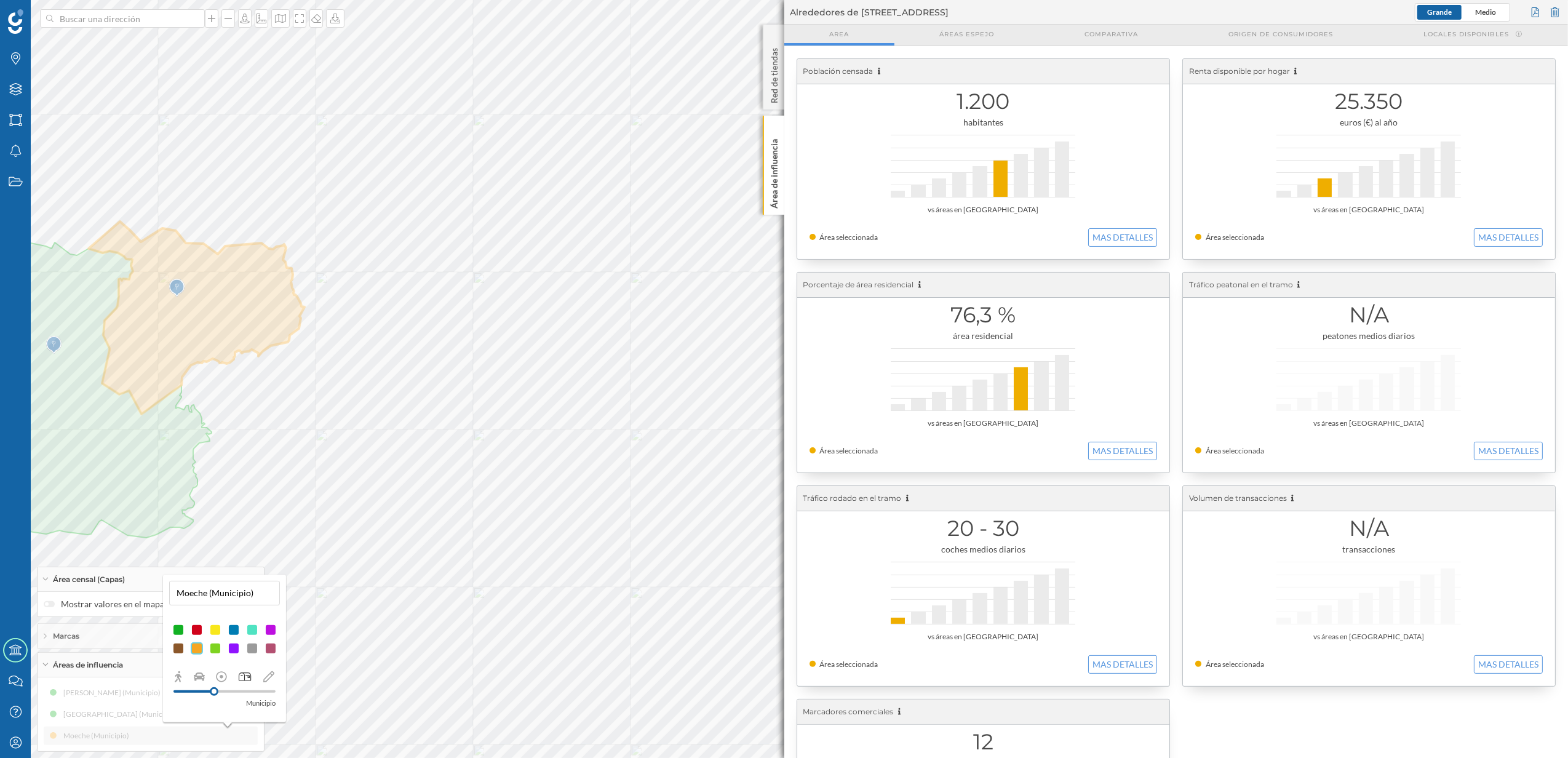
click at [141, 739] on div "[PERSON_NAME] (Municipio) [GEOGRAPHIC_DATA] (Municipio) [GEOGRAPHIC_DATA] (Muni…" at bounding box center [151, 714] width 214 height 61
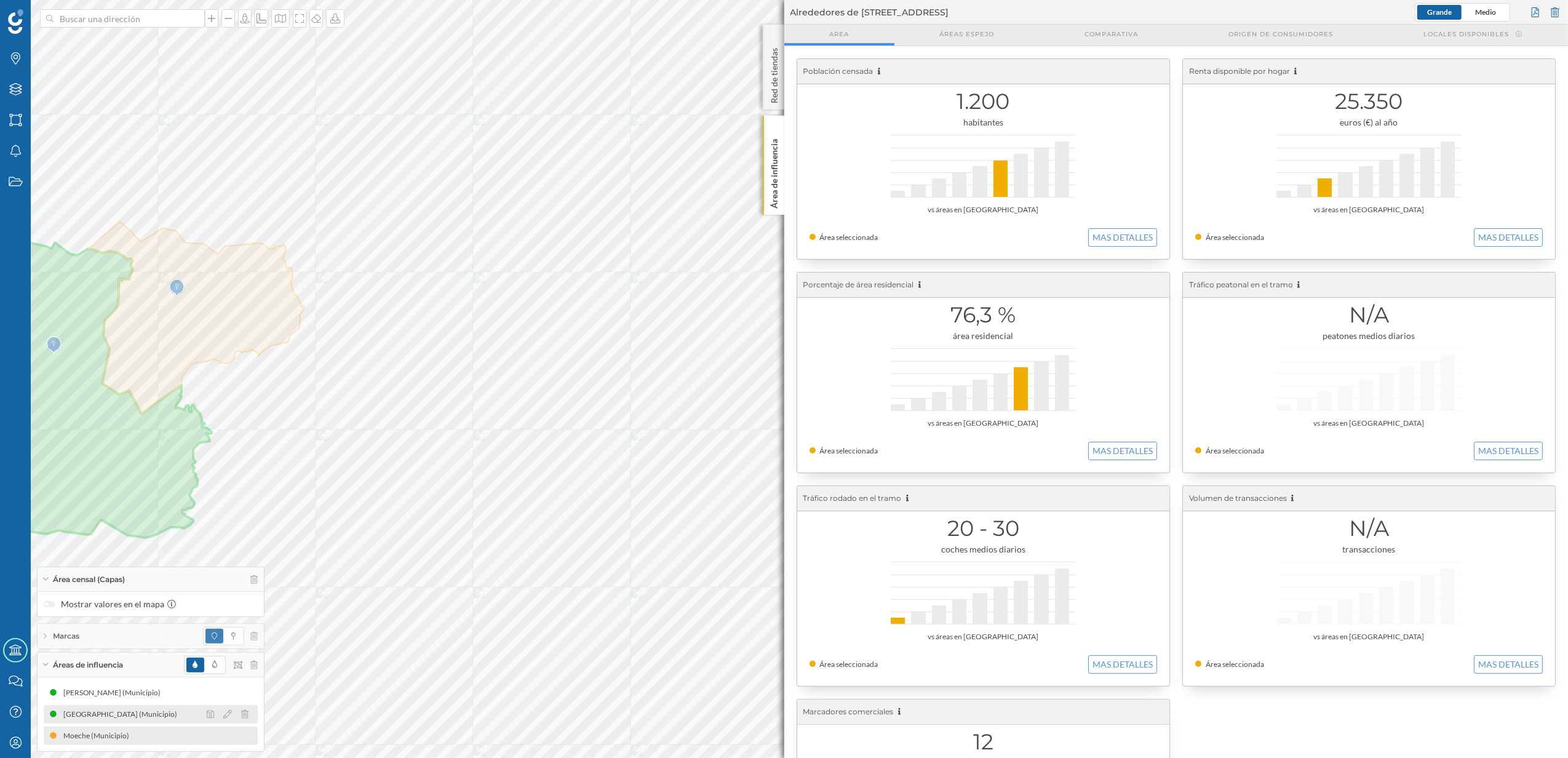
click at [227, 714] on icon at bounding box center [228, 714] width 9 height 9
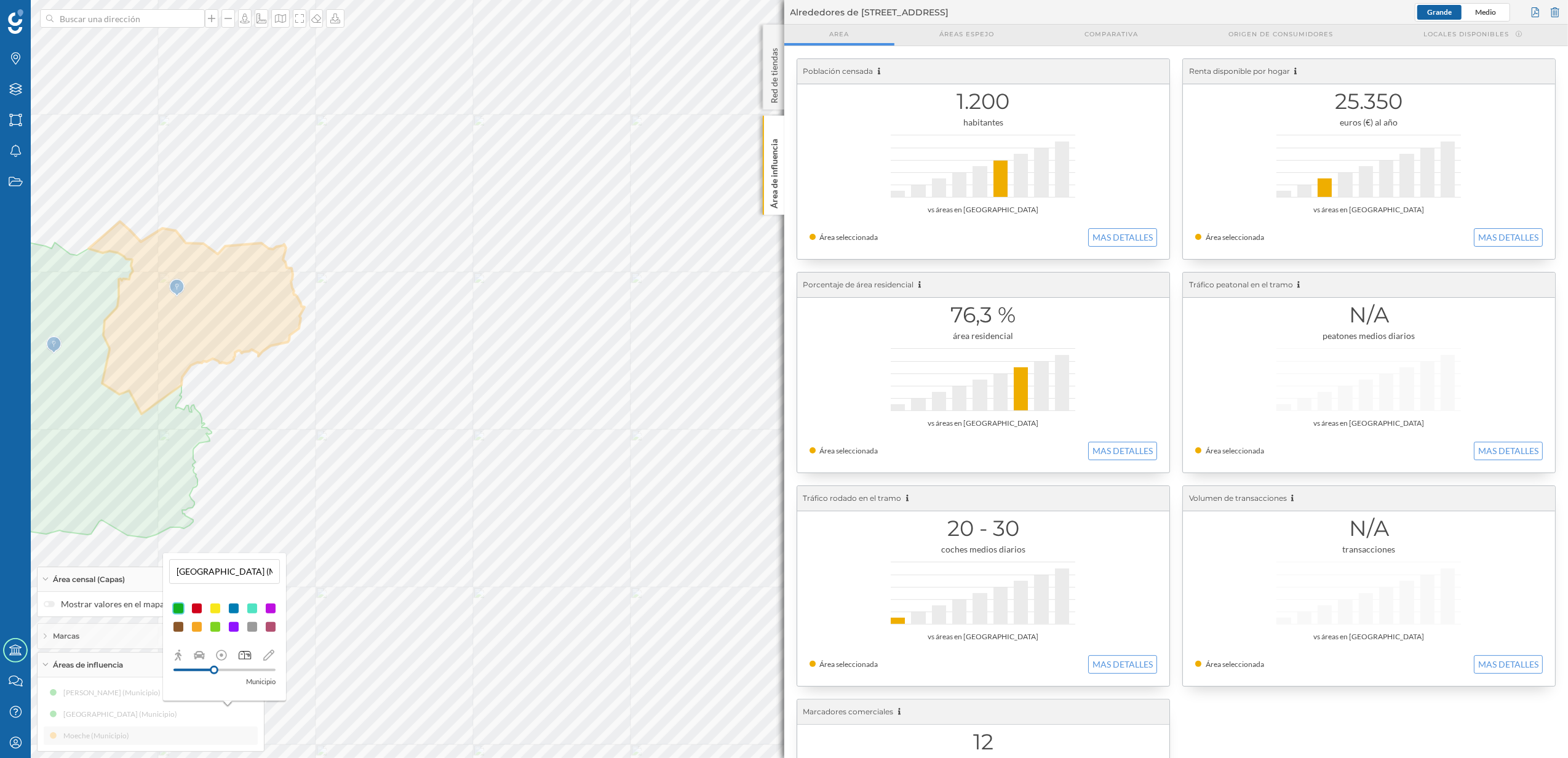
click at [230, 630] on div at bounding box center [233, 627] width 13 height 13
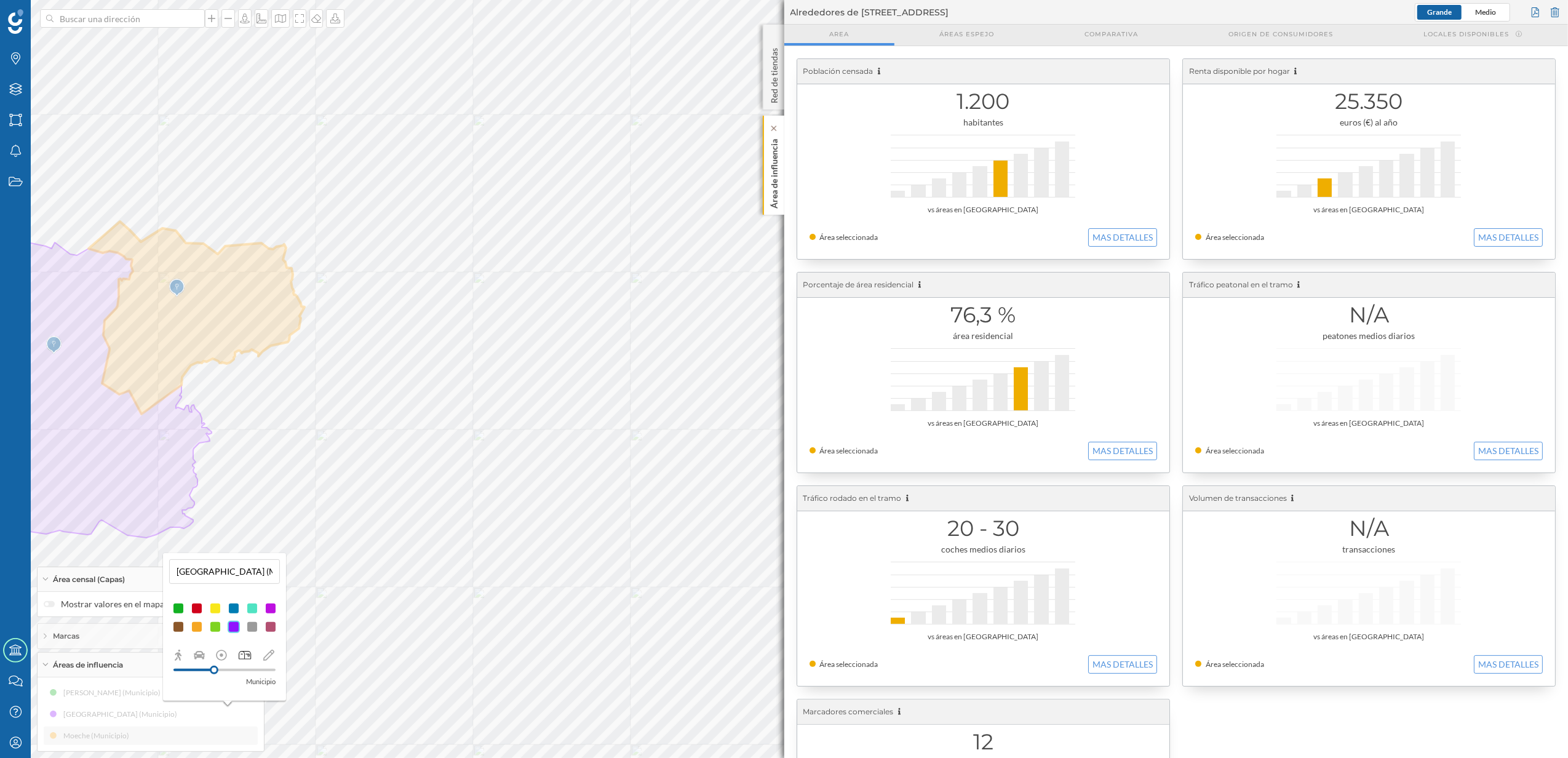
click at [776, 196] on p "Área de influencia" at bounding box center [774, 171] width 13 height 75
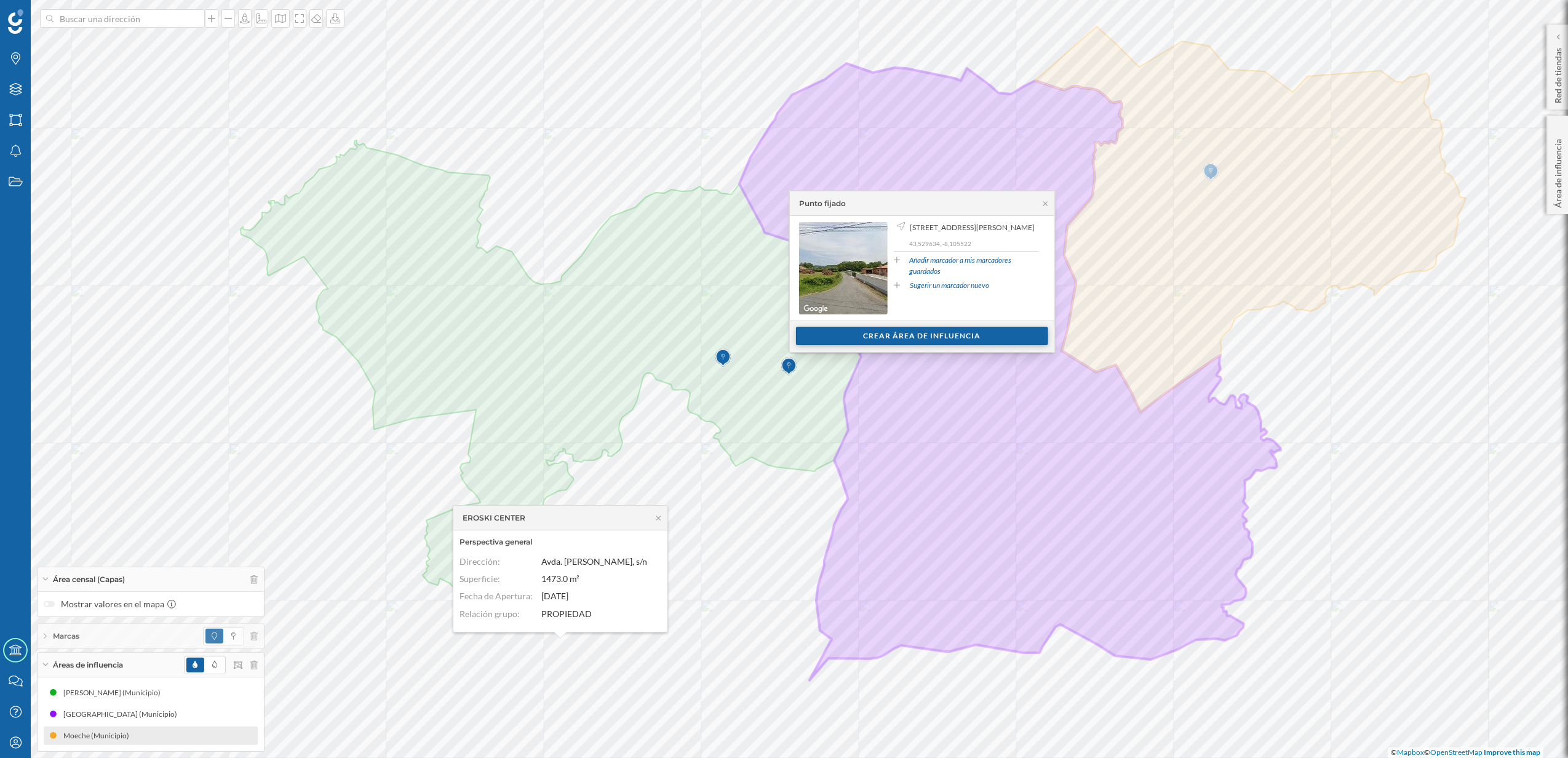
click at [916, 340] on div "Crear área de influencia" at bounding box center [921, 336] width 252 height 19
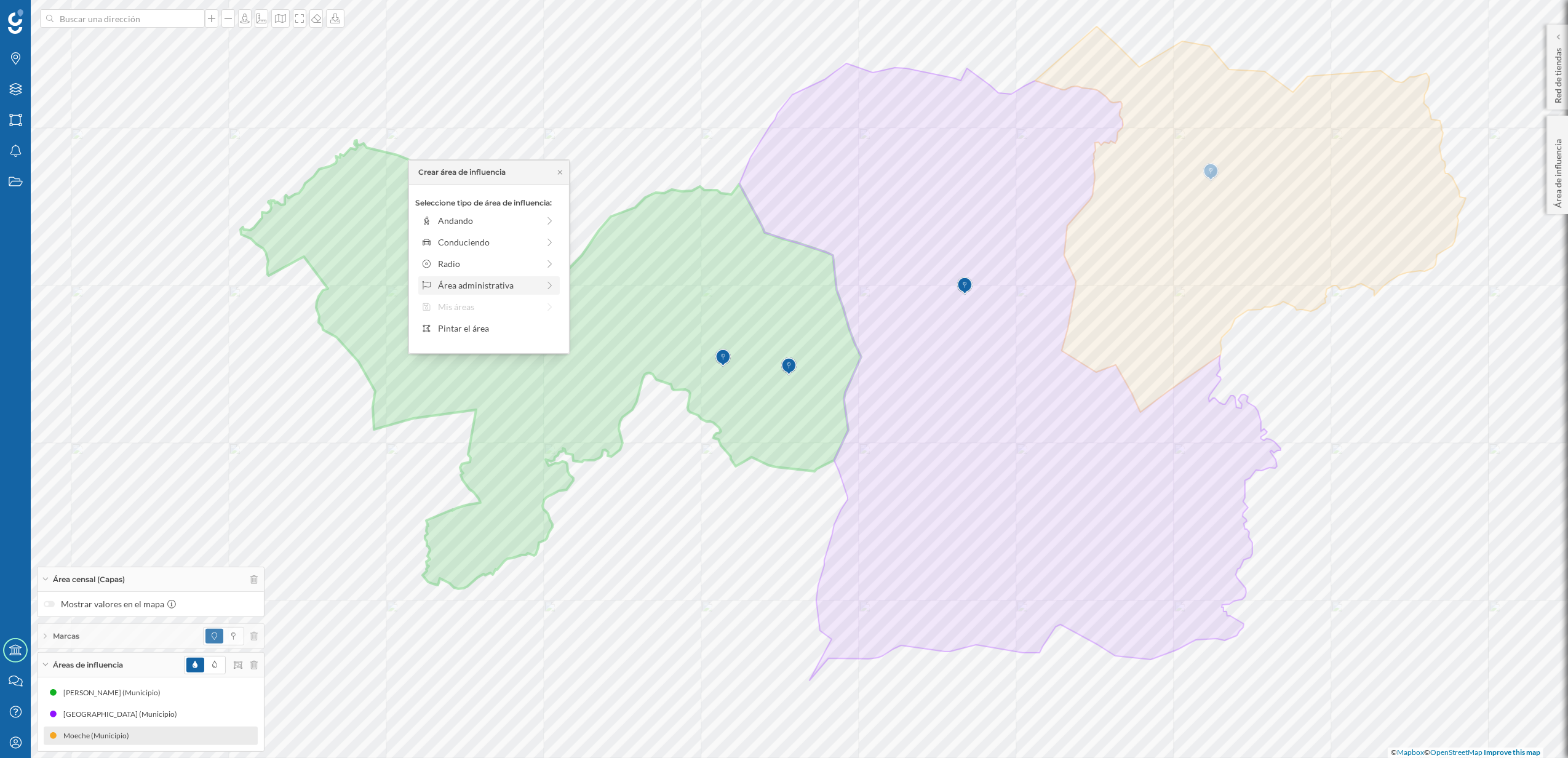
click at [518, 288] on div "Área administrativa" at bounding box center [489, 285] width 101 height 13
click at [490, 304] on div "Sección censal" at bounding box center [498, 306] width 121 height 13
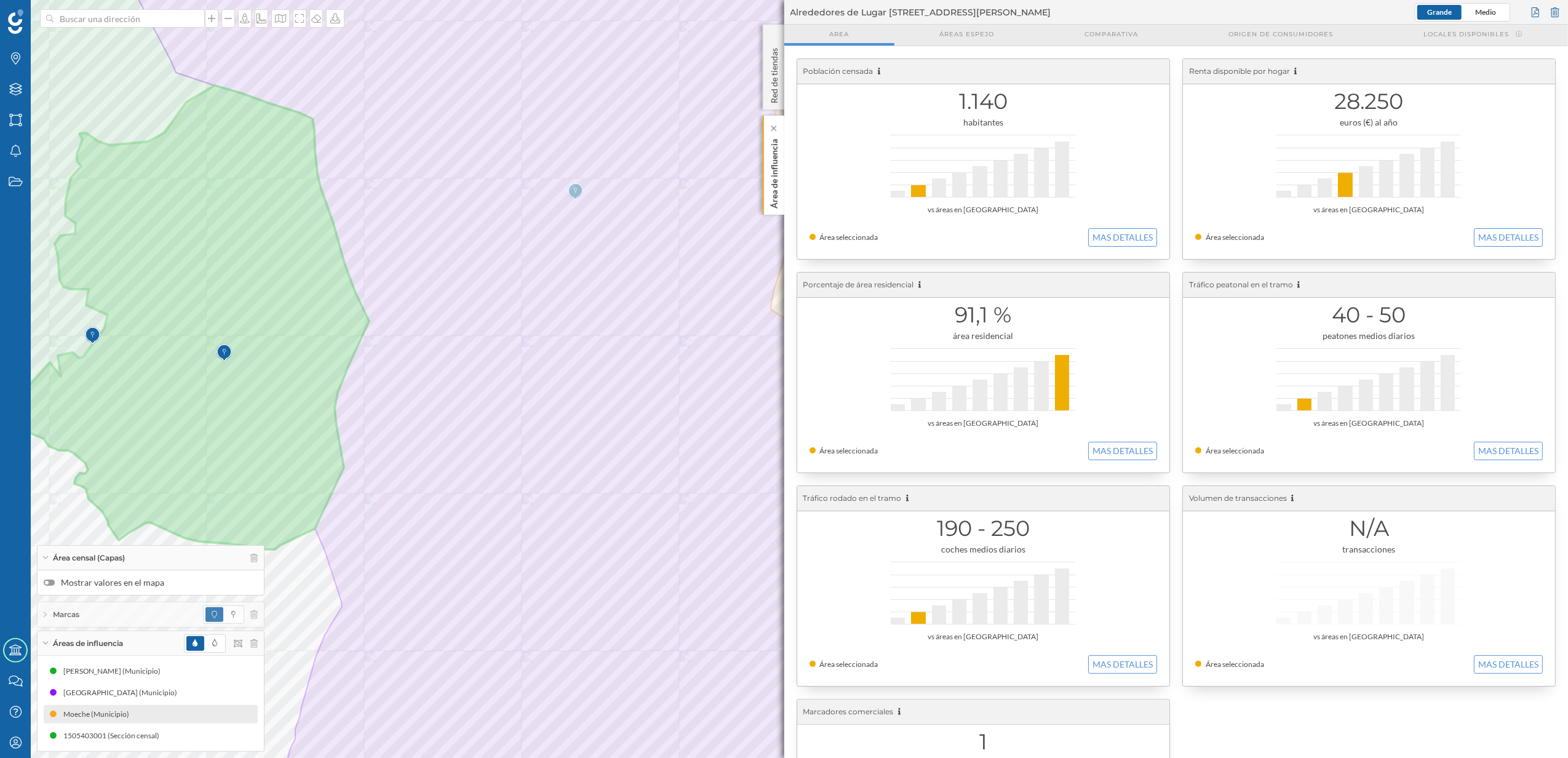
click at [776, 195] on p "Área de influencia" at bounding box center [774, 171] width 13 height 75
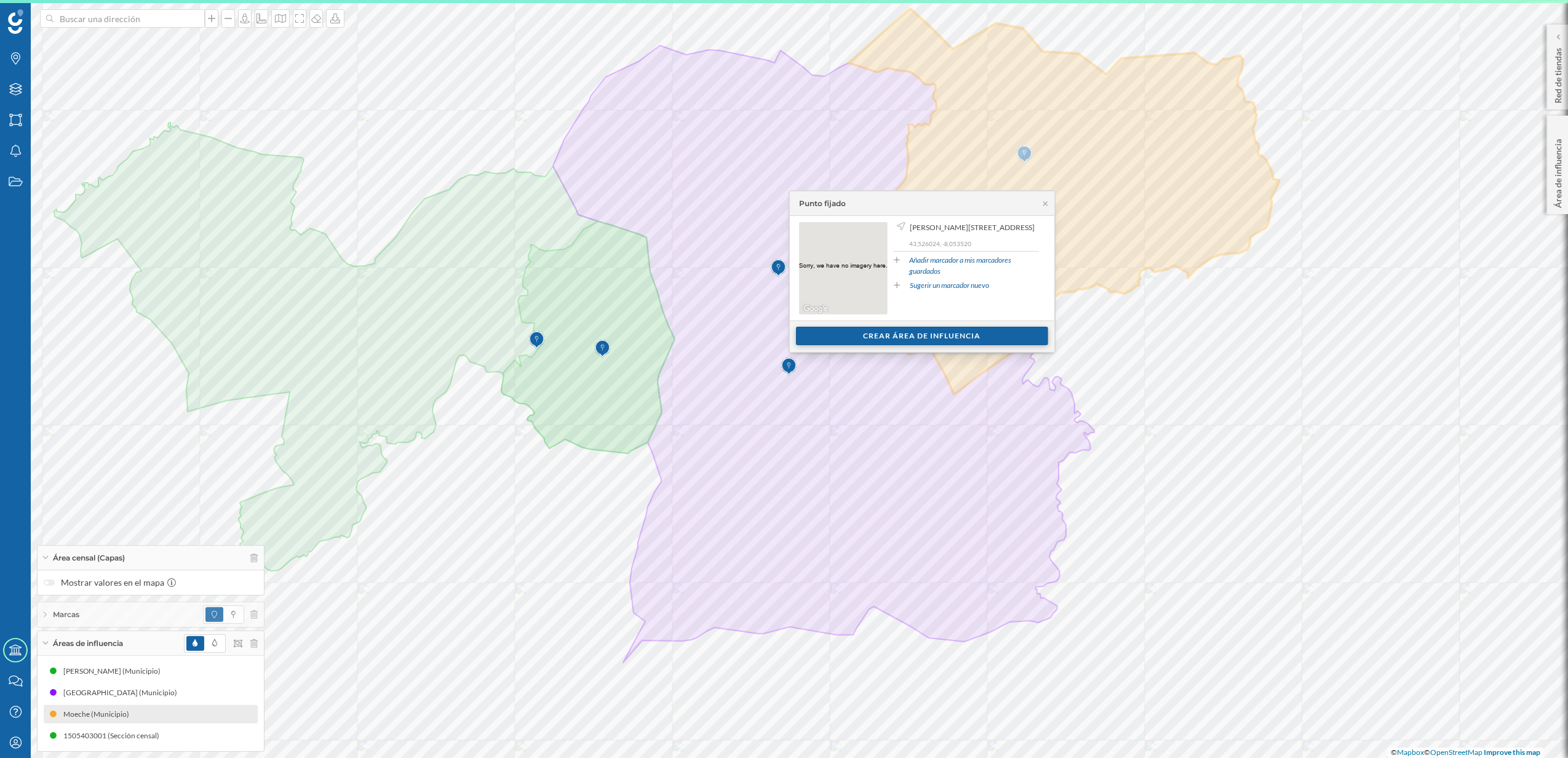
click at [956, 335] on div "Crear área de influencia" at bounding box center [921, 336] width 252 height 19
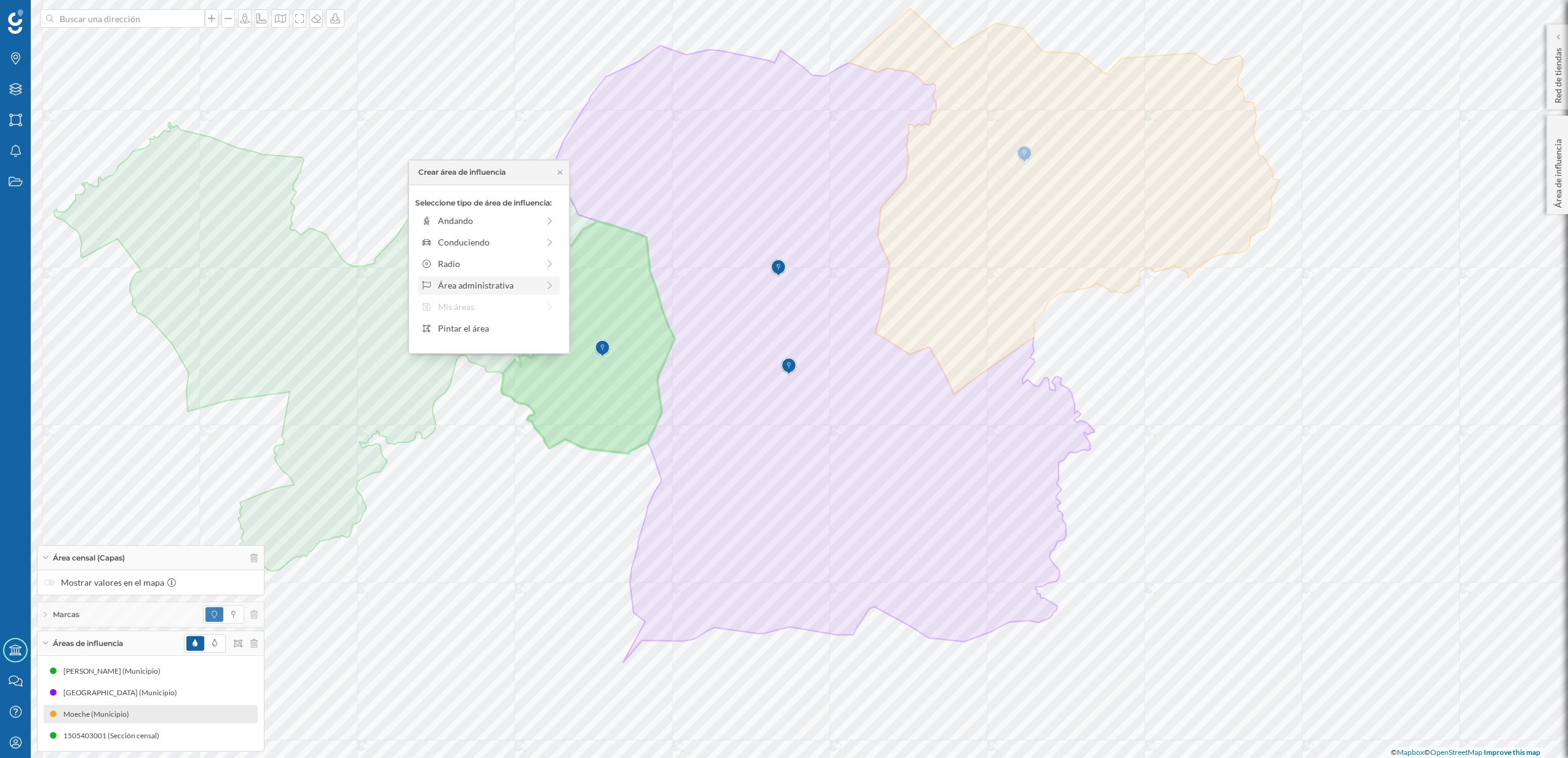
click at [495, 288] on div "Área administrativa" at bounding box center [489, 285] width 101 height 13
click at [472, 267] on div "Municipio" at bounding box center [498, 263] width 121 height 13
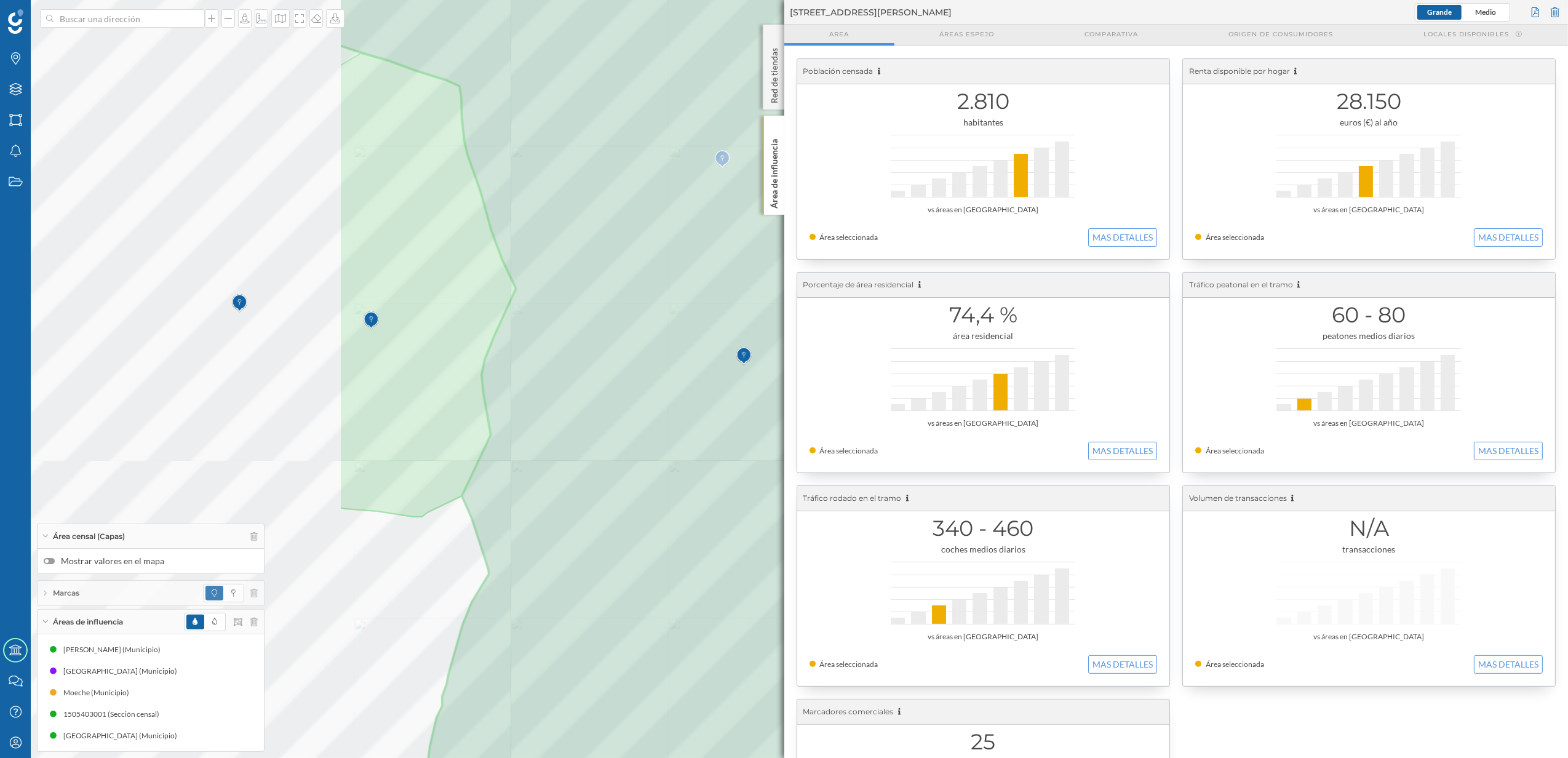
click at [817, 340] on div "Marcas Capas Áreas Notificaciones Estados Academy Contacta con nosotros Centro …" at bounding box center [784, 379] width 1568 height 758
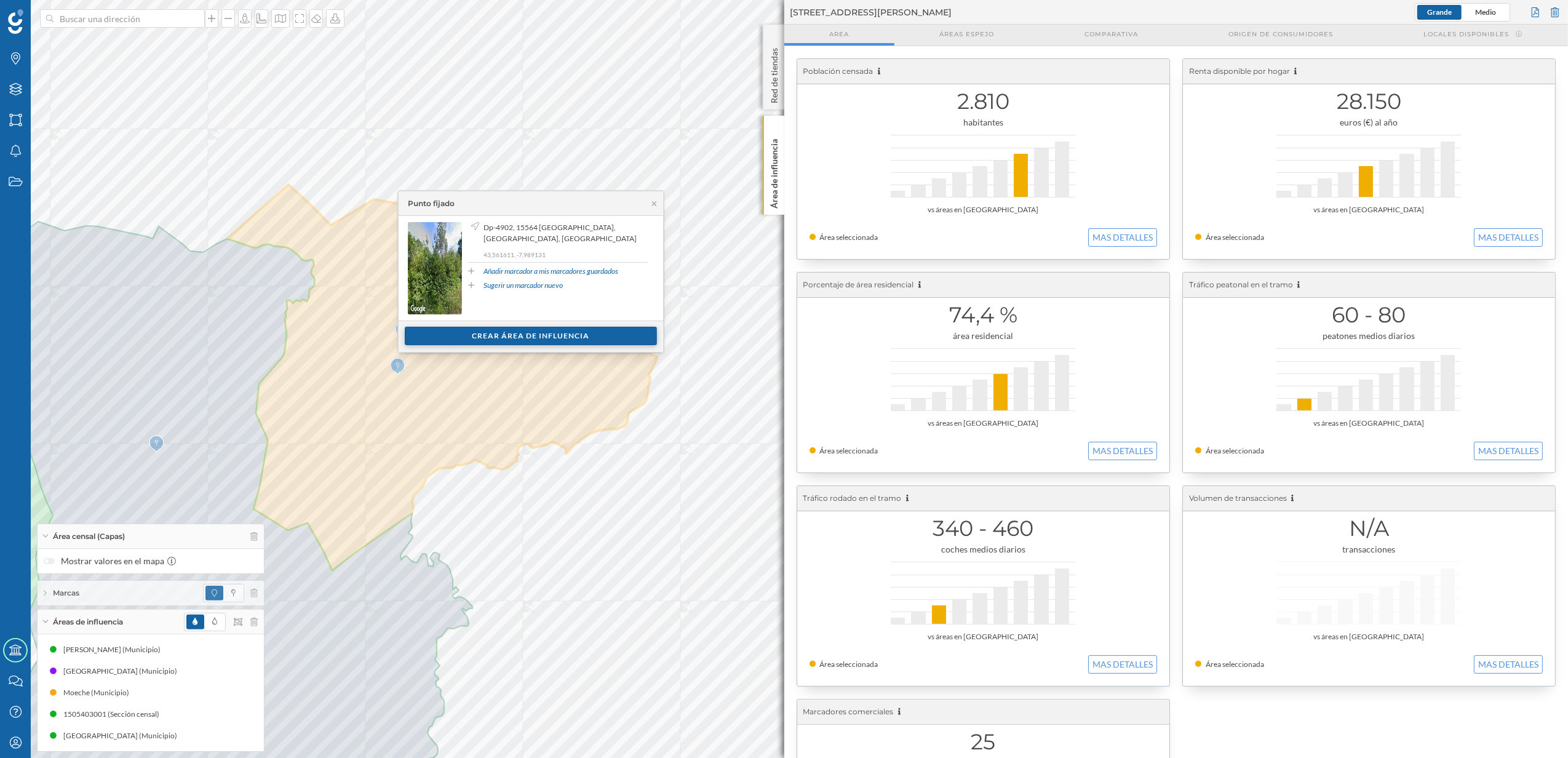
click at [572, 339] on div "Crear área de influencia" at bounding box center [531, 336] width 252 height 19
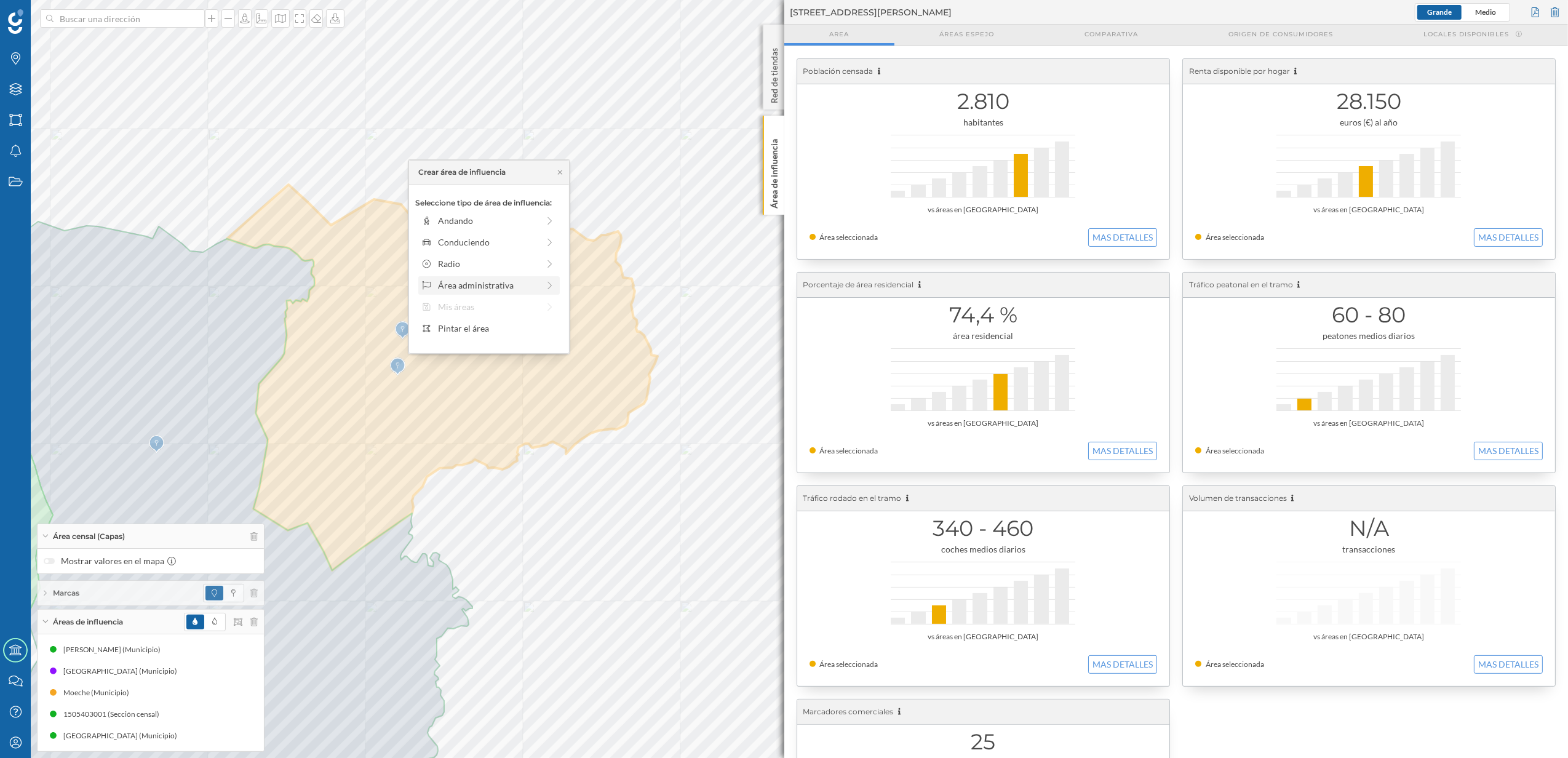
click at [471, 286] on div "Área administrativa" at bounding box center [489, 285] width 101 height 13
click at [465, 264] on div "Municipio" at bounding box center [498, 263] width 121 height 13
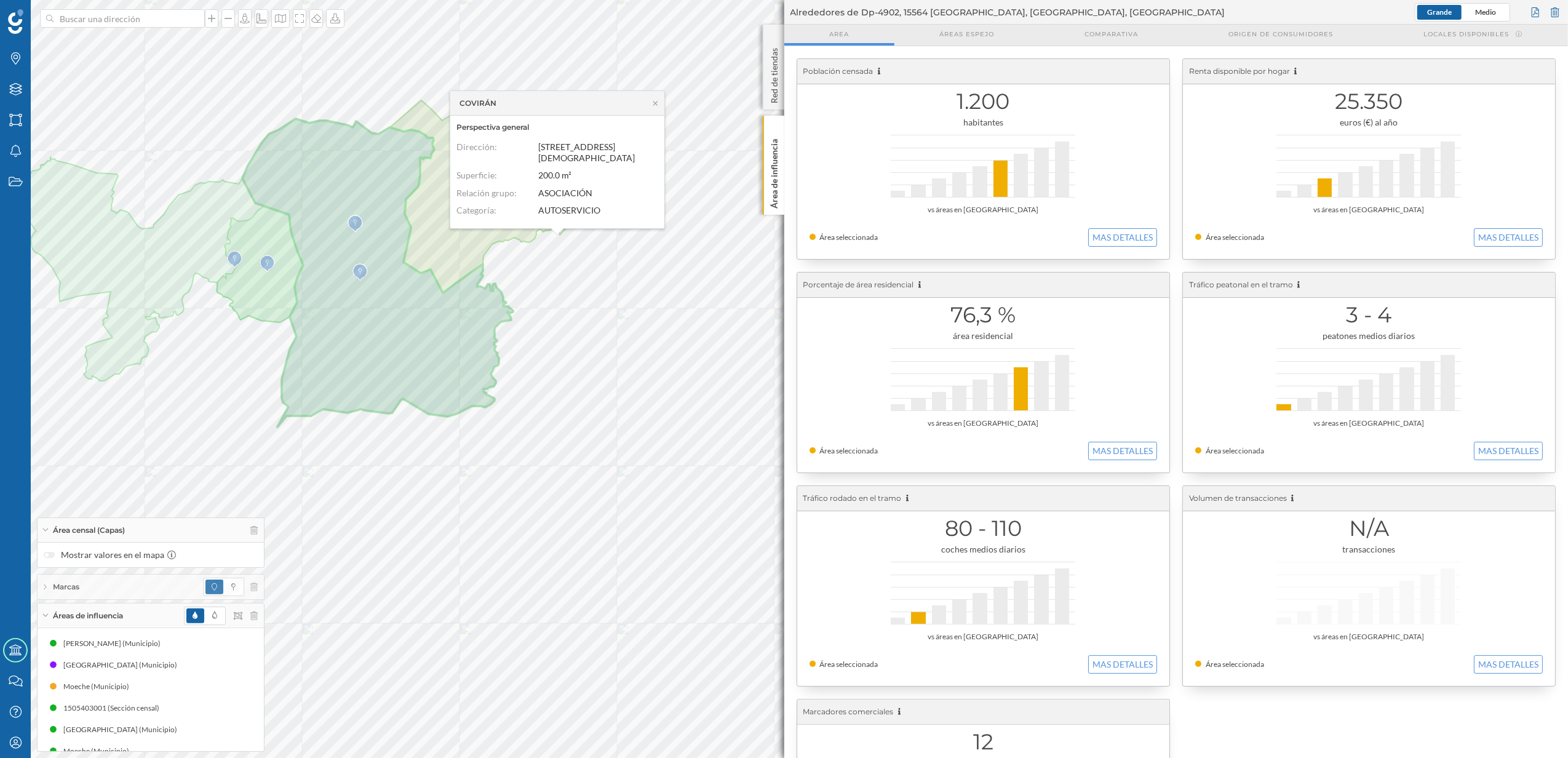
click at [785, 188] on div "Población censada 1.200 habitantes vs áreas en España Área seleccionada MAS DET…" at bounding box center [1176, 479] width 784 height 866
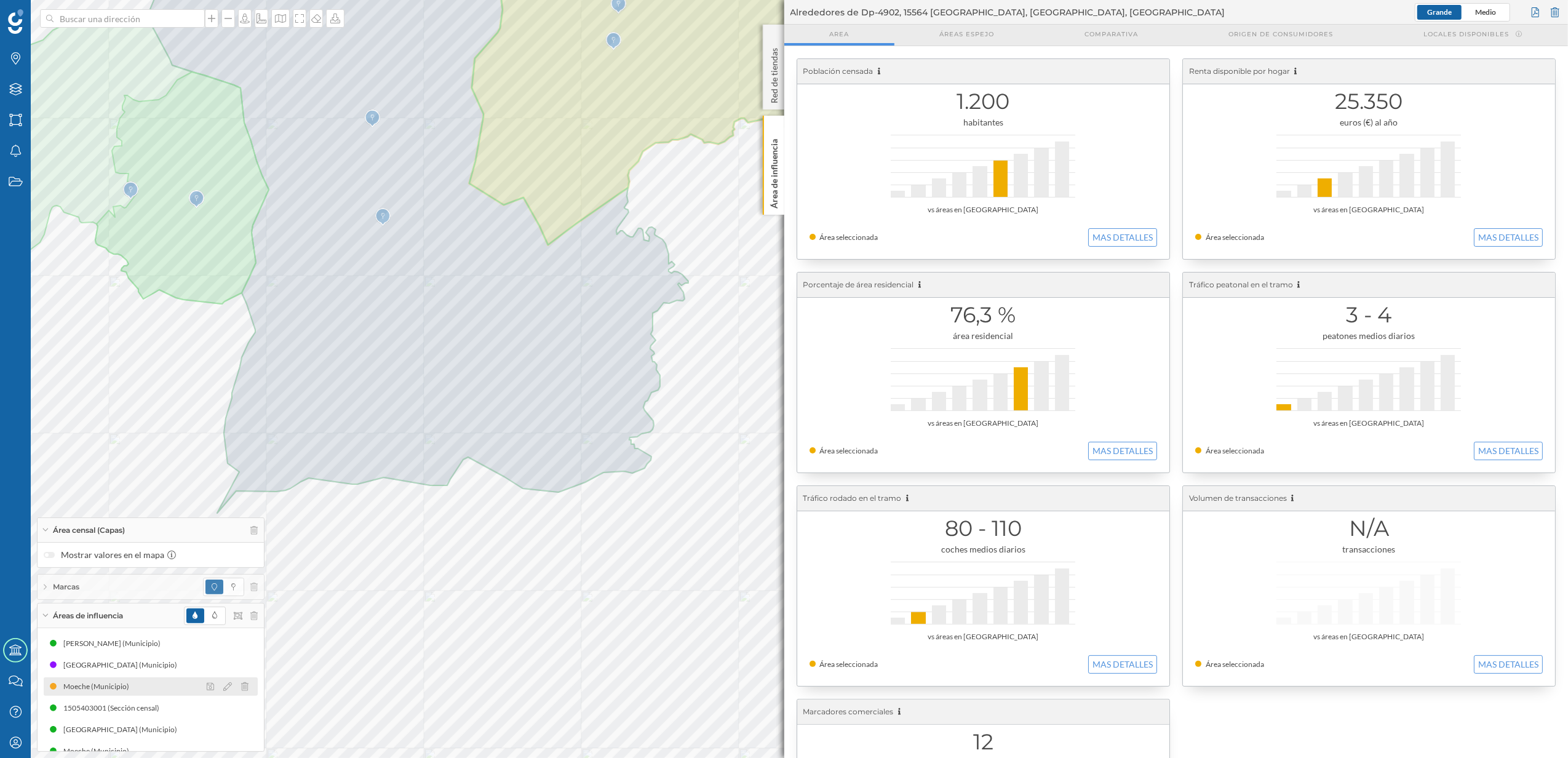
click at [175, 683] on div "Moeche (Municipio)" at bounding box center [151, 686] width 214 height 19
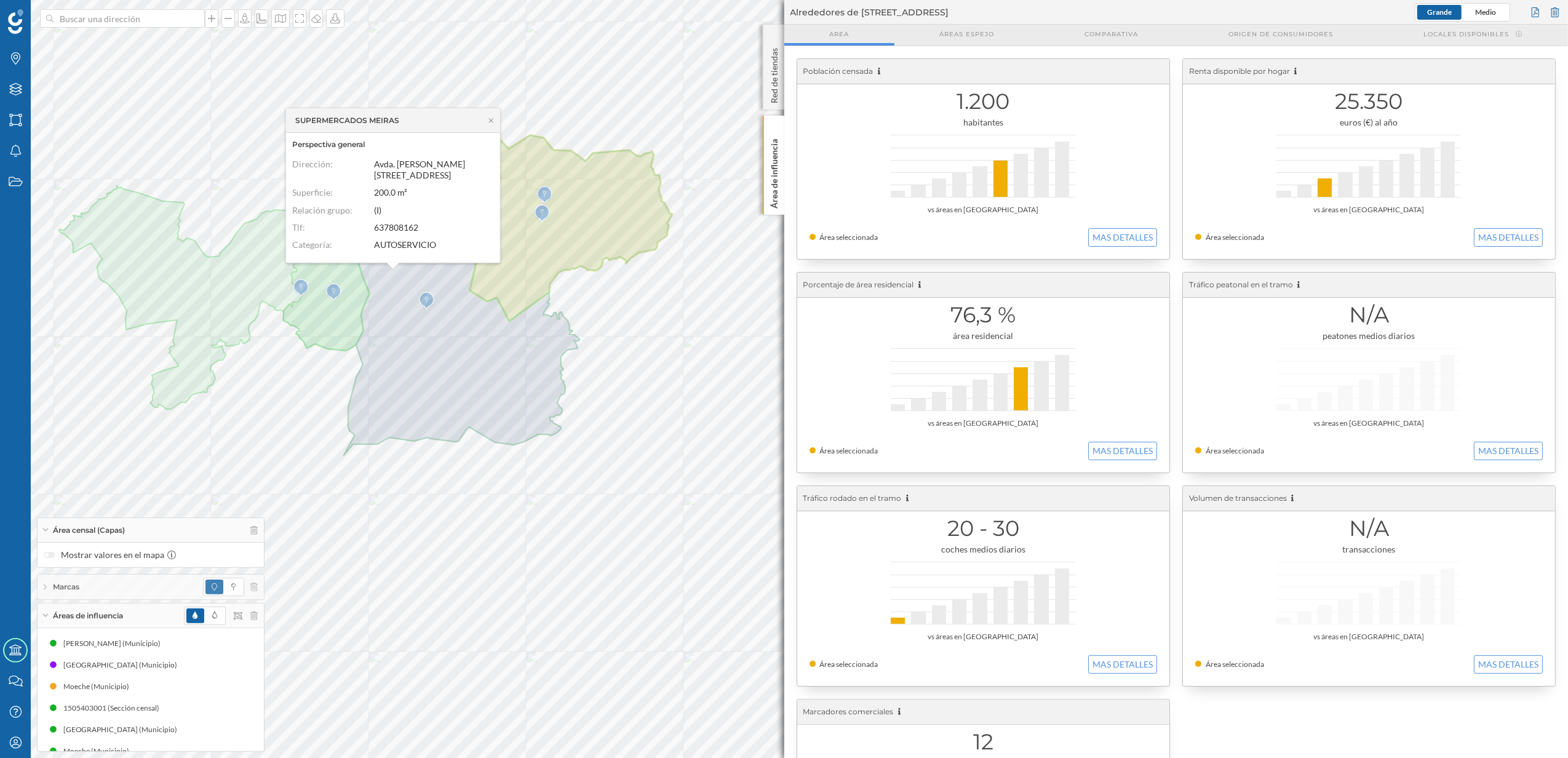
click at [496, 124] on div "SUPERMERCADOS MEIRAS" at bounding box center [392, 120] width 214 height 24
click at [490, 120] on icon at bounding box center [491, 120] width 4 height 4
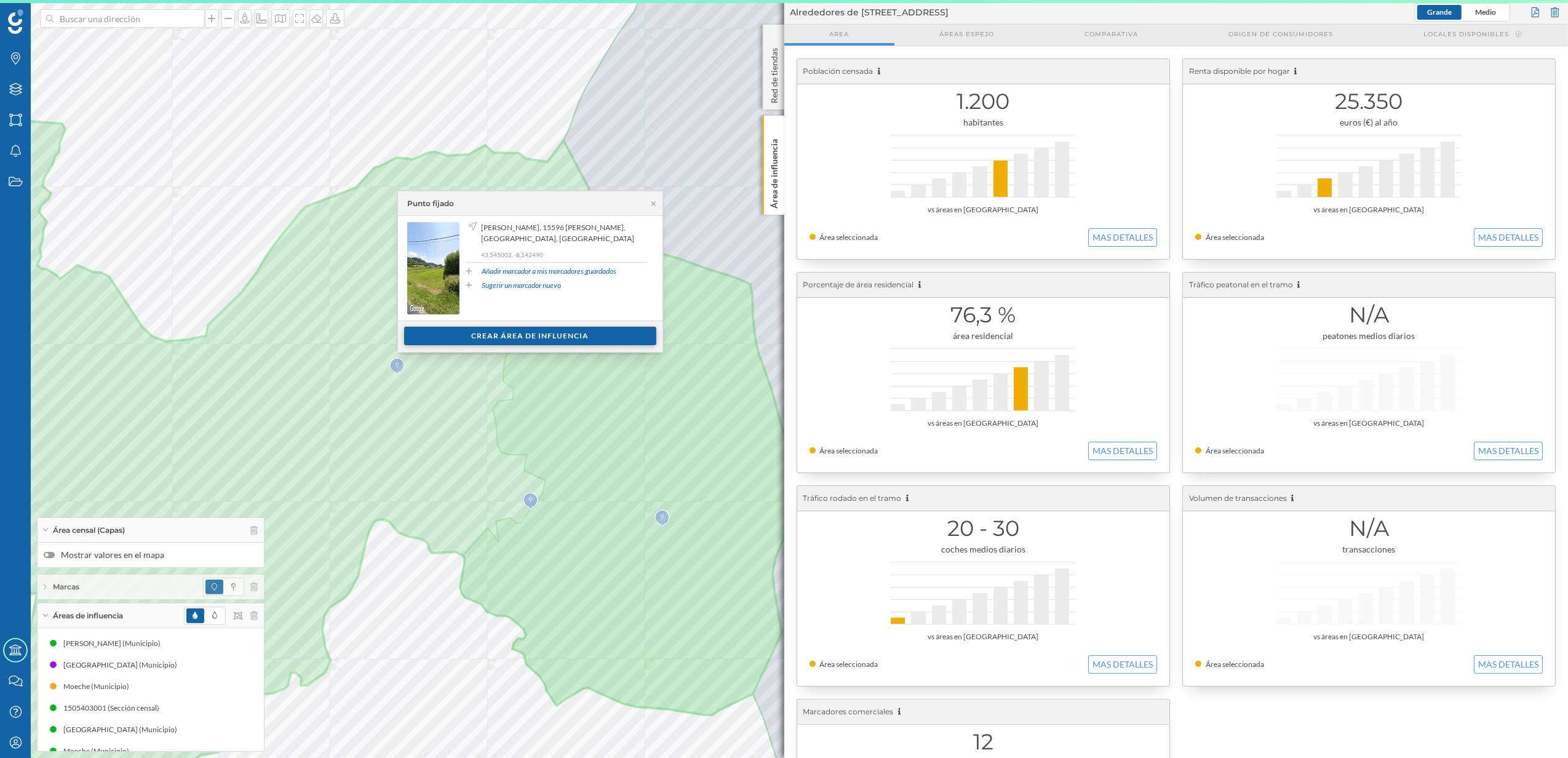
click at [566, 337] on div "Crear área de influencia" at bounding box center [530, 336] width 252 height 19
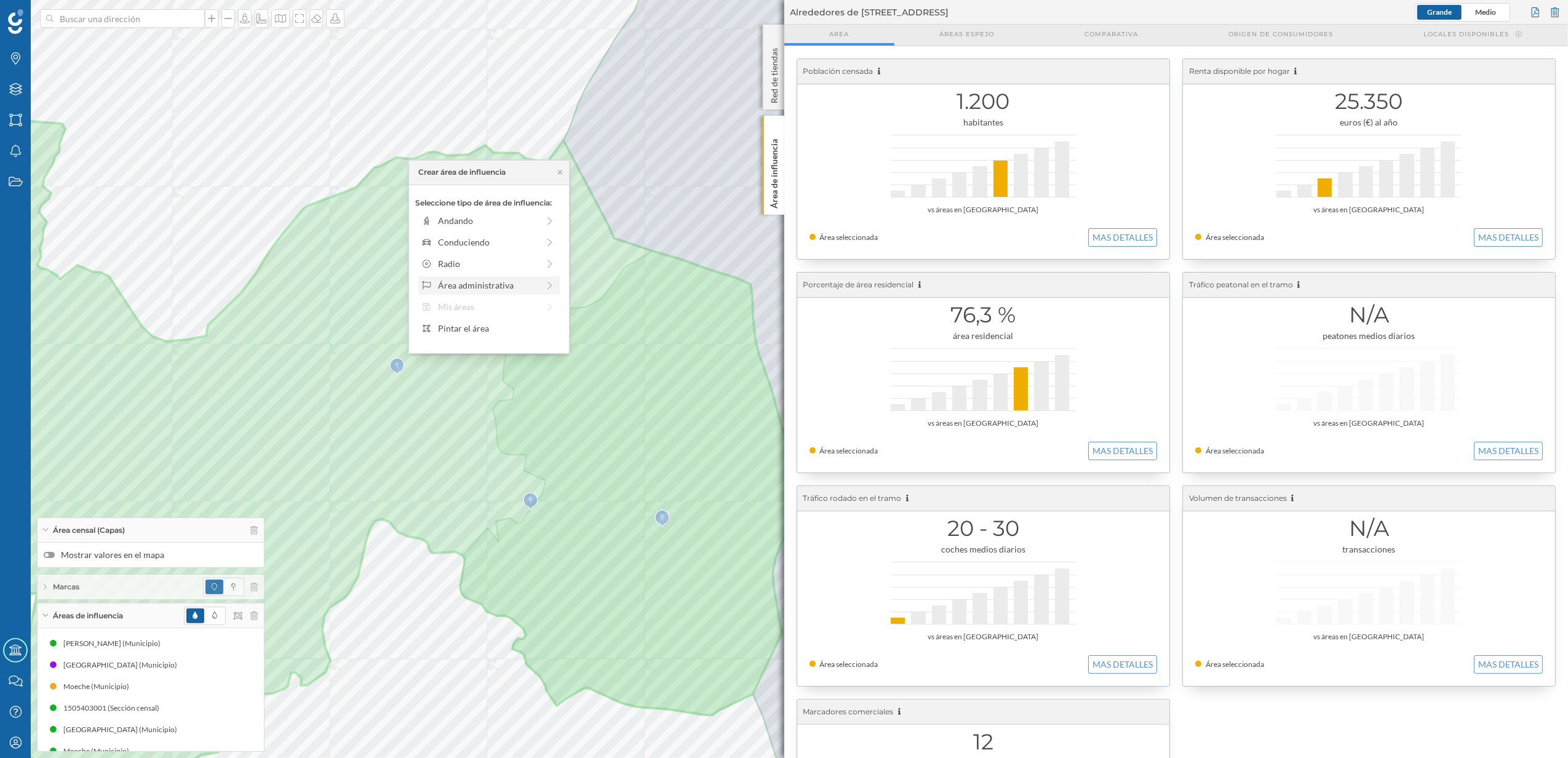
click at [456, 283] on div "Área administrativa" at bounding box center [489, 285] width 101 height 13
click at [468, 310] on div "Sección censal" at bounding box center [498, 306] width 121 height 13
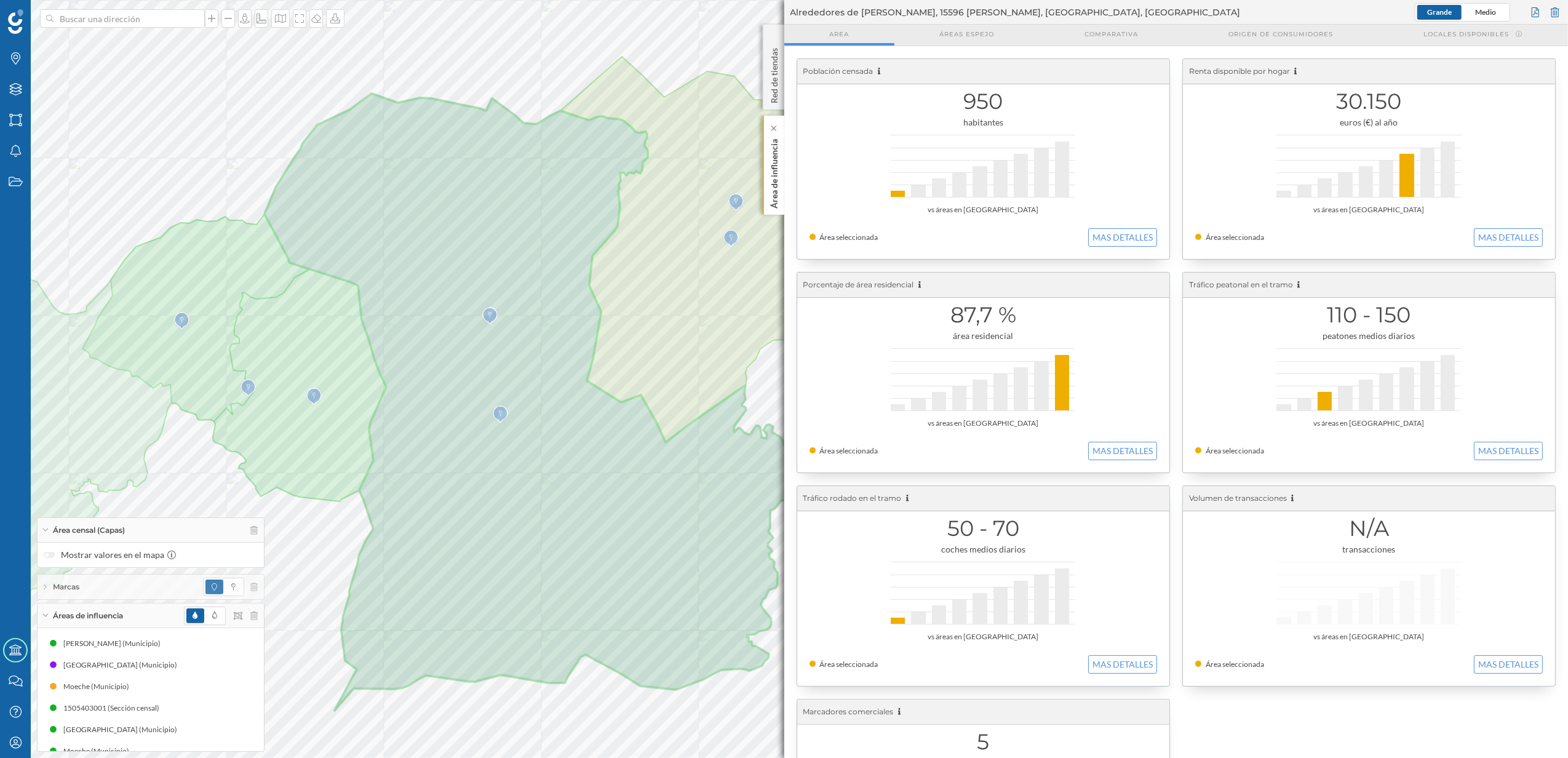
click at [768, 149] on div "Área de influencia" at bounding box center [773, 165] width 22 height 99
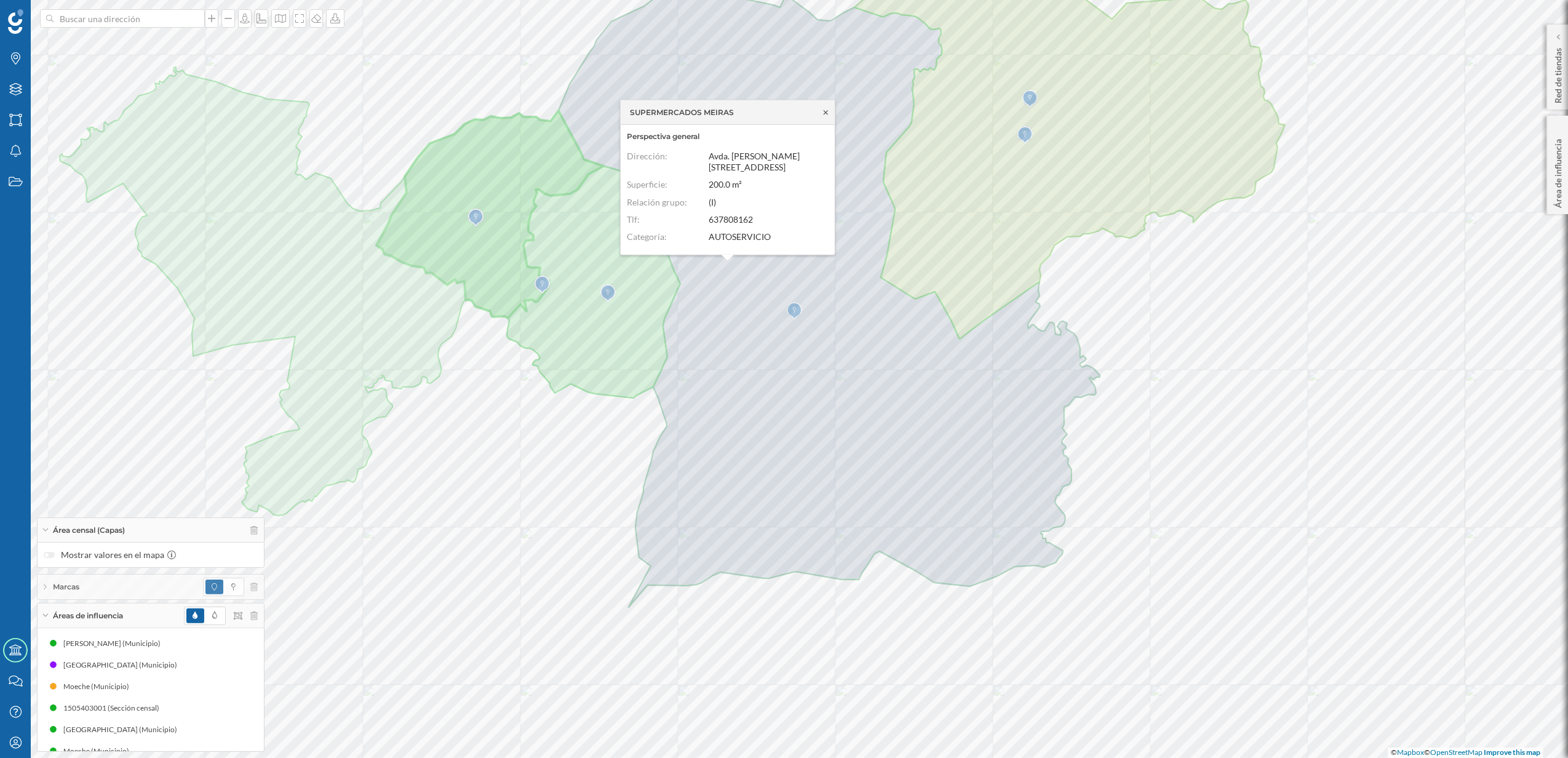
click at [827, 109] on icon at bounding box center [825, 112] width 9 height 7
